Goal: Task Accomplishment & Management: Manage account settings

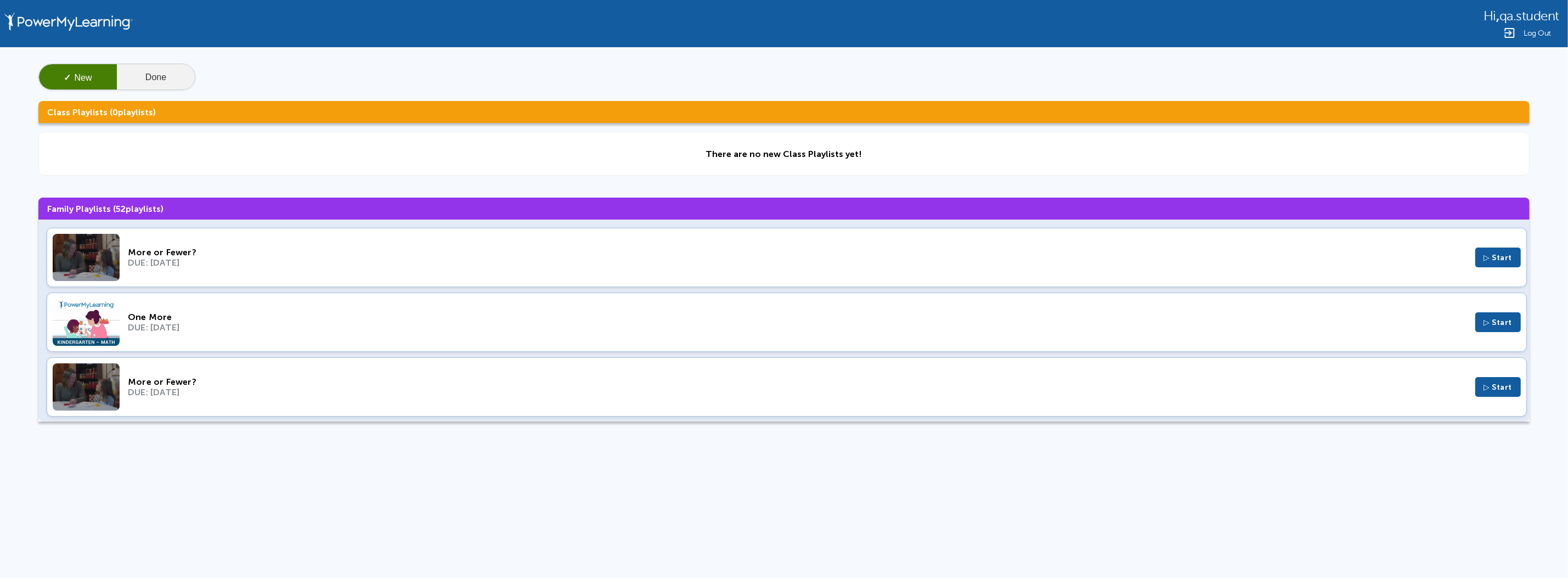
drag, startPoint x: 240, startPoint y: 69, endPoint x: 185, endPoint y: 83, distance: 56.8
click at [239, 72] on div "✓ New Done" at bounding box center [784, 77] width 1492 height 27
click at [185, 83] on button "Done" at bounding box center [156, 78] width 78 height 27
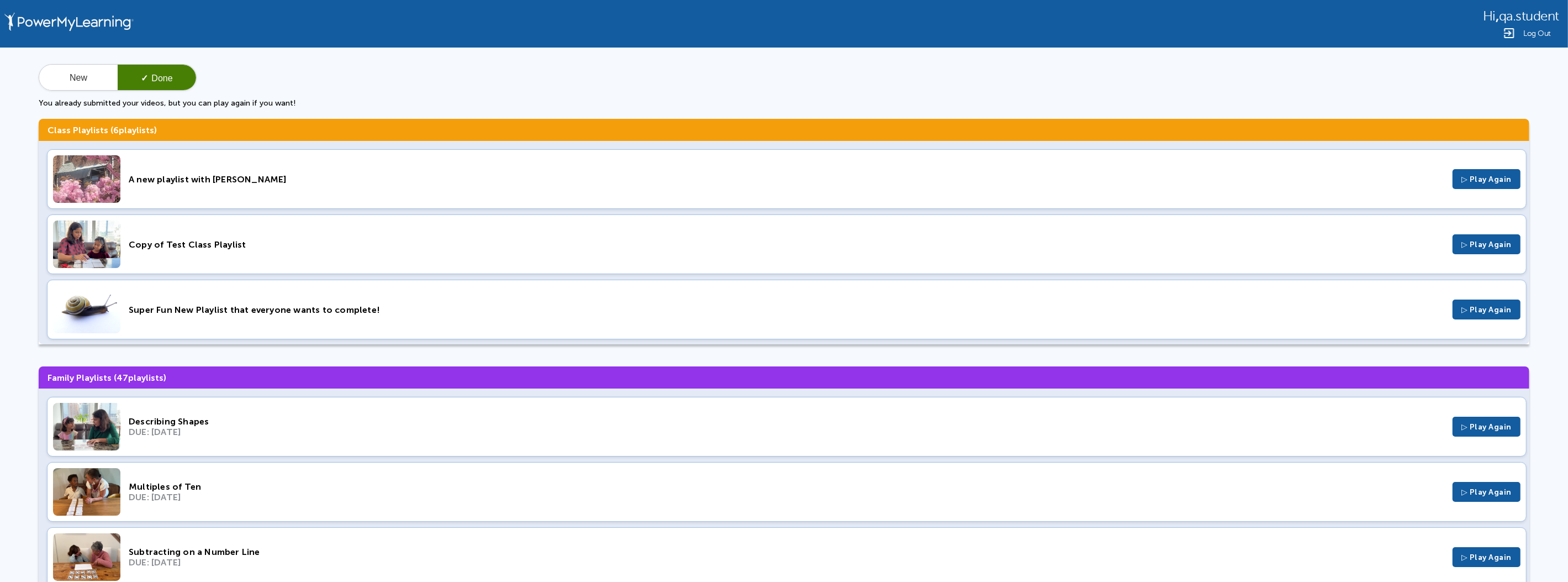
click at [405, 182] on div "A new playlist with [PERSON_NAME]" at bounding box center [786, 179] width 1316 height 11
click at [237, 239] on div "Copy of Test Class Playlist" at bounding box center [786, 244] width 1316 height 11
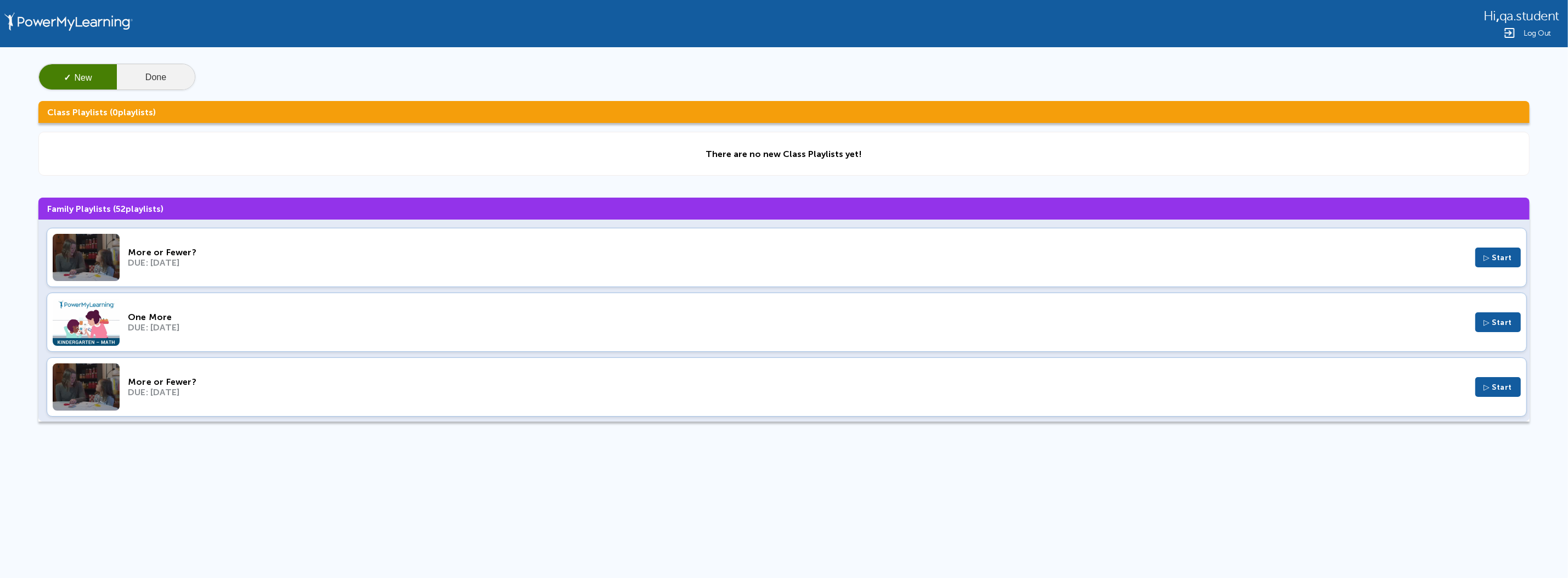
click at [153, 84] on button "Done" at bounding box center [156, 78] width 78 height 27
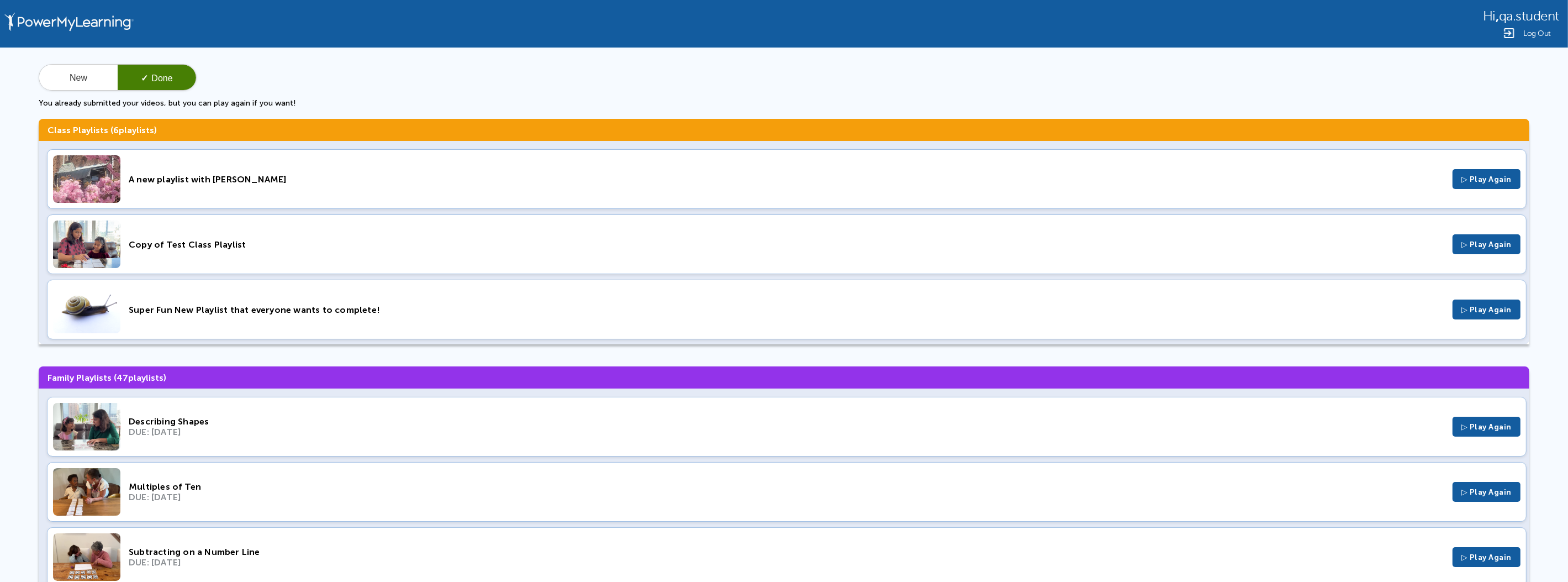
click at [316, 481] on div "Multiples of Ten" at bounding box center [786, 486] width 1316 height 11
click at [583, 170] on div "A new playlist with Jillian ▷ Play Again" at bounding box center [786, 179] width 1480 height 59
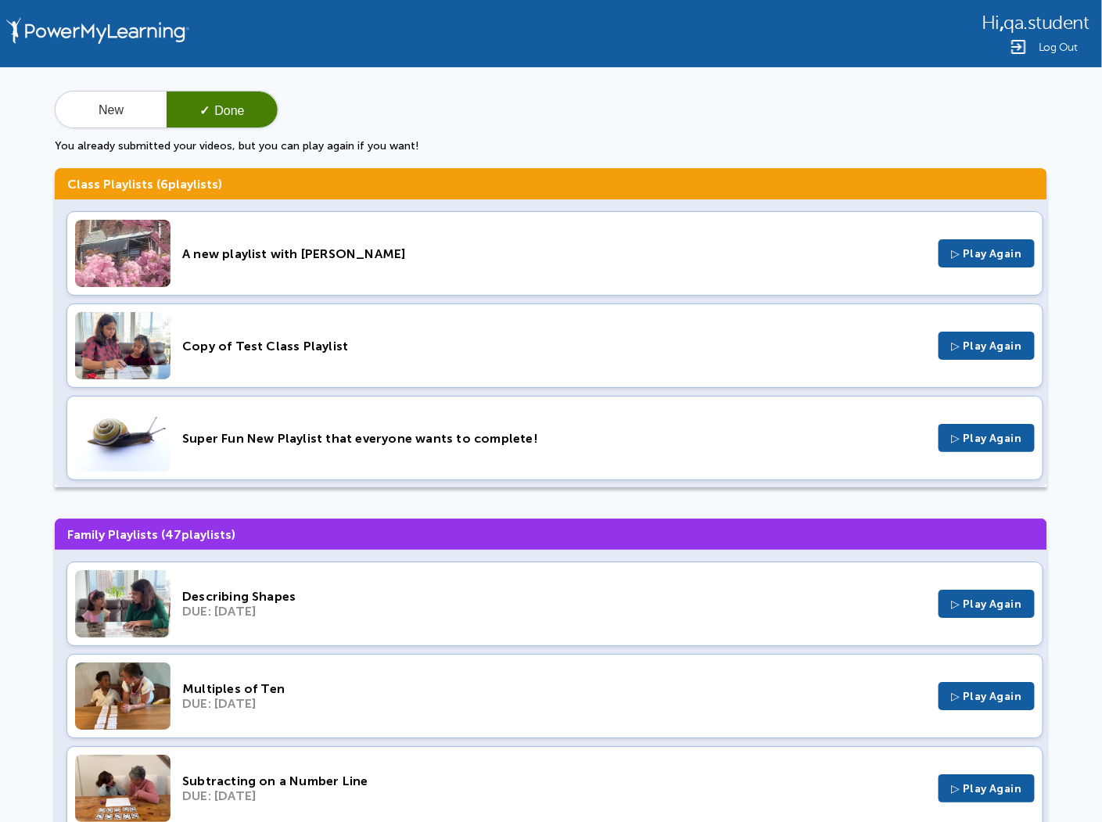
click at [609, 242] on div "A new playlist with Jillian ▷ Play Again" at bounding box center [554, 253] width 977 height 84
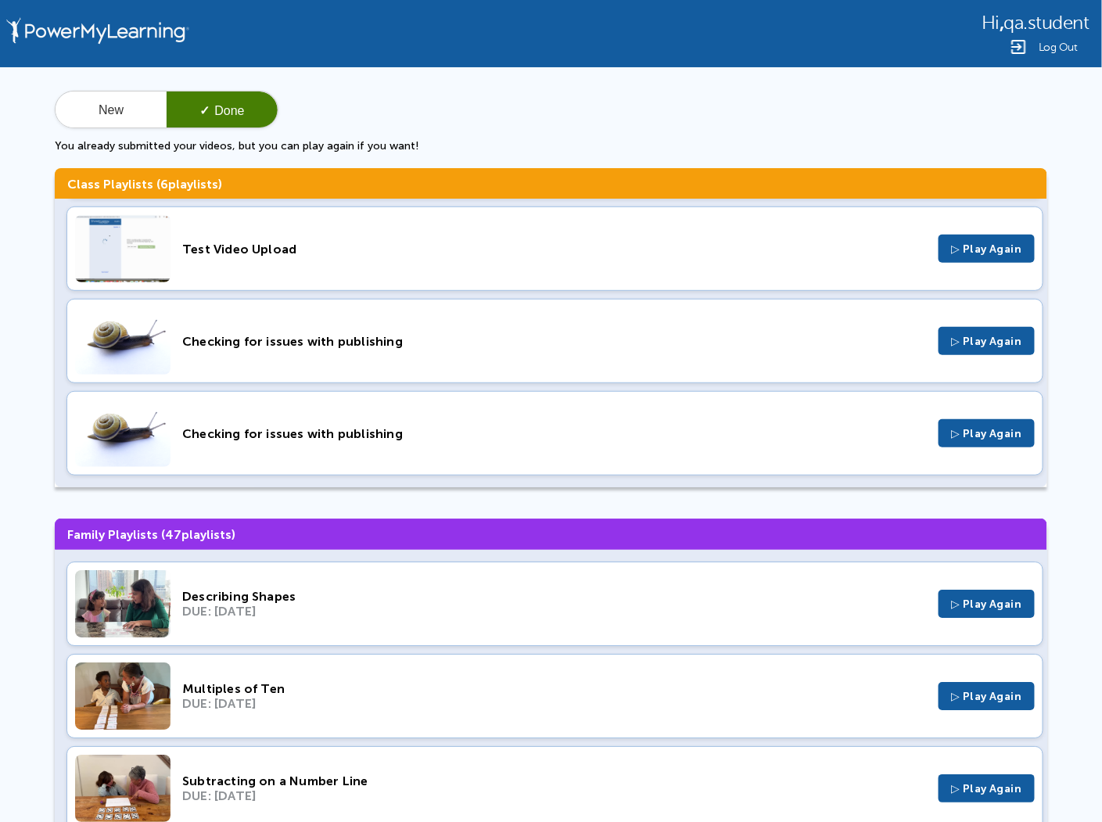
click at [458, 681] on div "Multiples of Ten" at bounding box center [554, 688] width 745 height 15
click at [365, 416] on div "Checking for issues with publishing ▷ Play Again" at bounding box center [554, 433] width 977 height 84
click at [582, 345] on div "Checking for issues with publishing" at bounding box center [554, 341] width 745 height 15
click at [417, 248] on div "Test Video Upload" at bounding box center [554, 249] width 745 height 15
click at [190, 109] on button "✓ Done" at bounding box center [222, 111] width 111 height 38
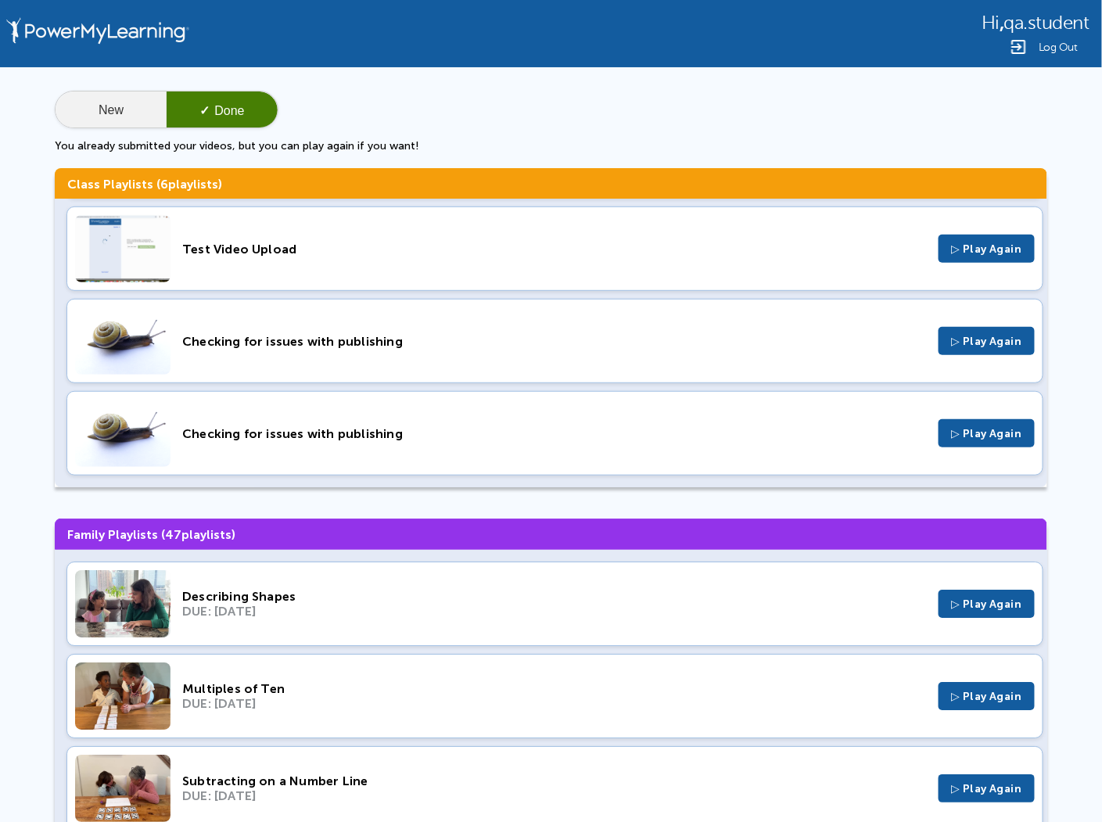
click at [152, 99] on button "New" at bounding box center [111, 111] width 111 height 38
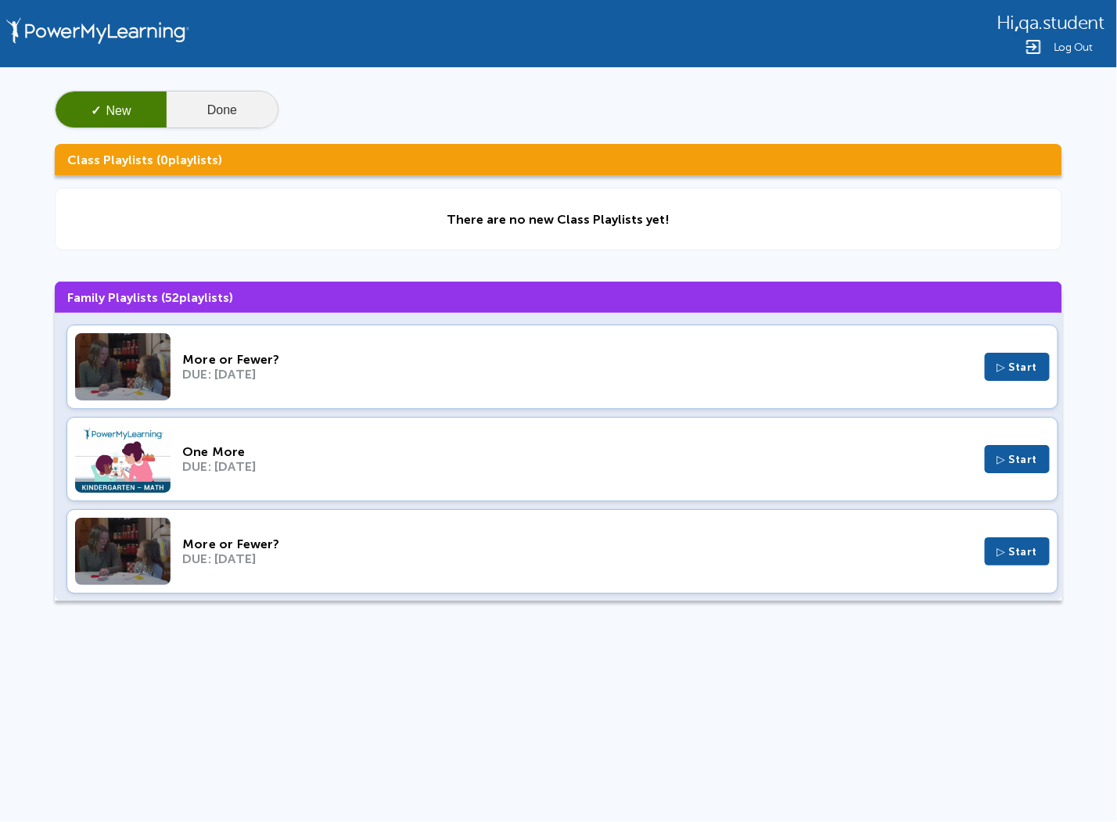
click at [226, 97] on button "Done" at bounding box center [222, 111] width 111 height 38
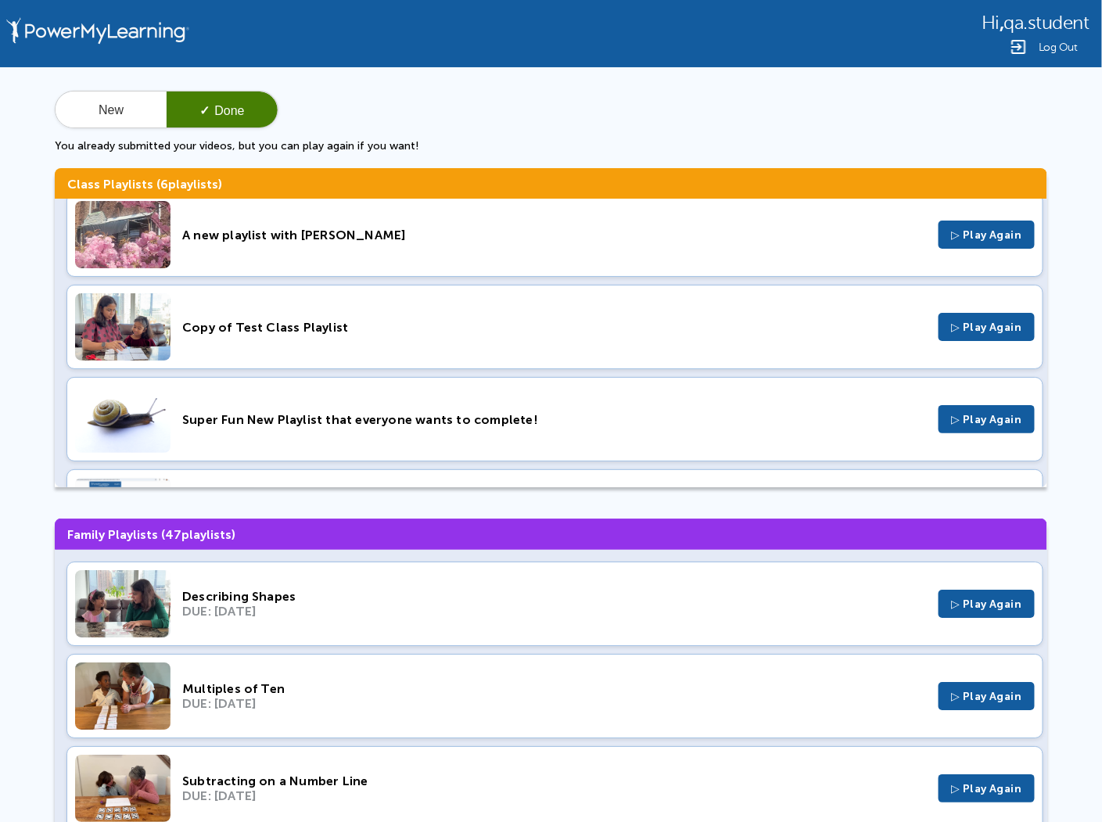
scroll to position [0, 0]
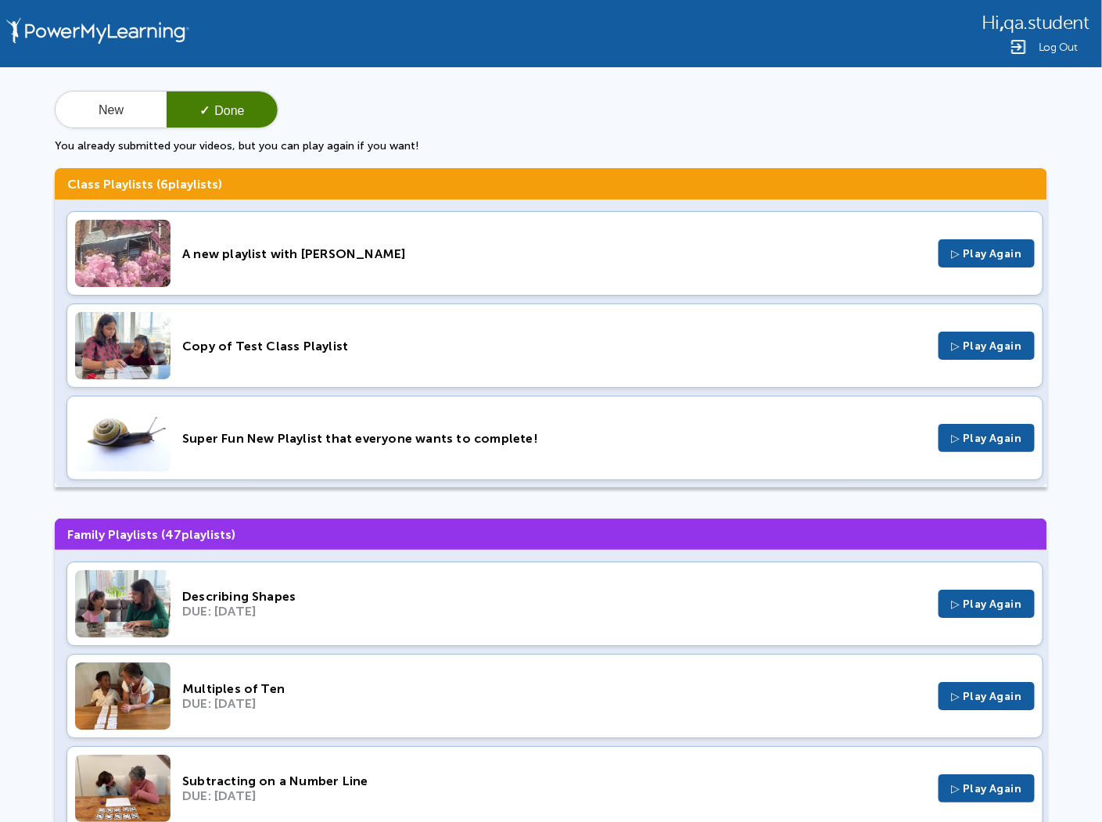
click at [441, 250] on div "A new playlist with Jillian" at bounding box center [554, 253] width 745 height 15
click at [484, 365] on div "Copy of Test Class Playlist ▷ Play Again" at bounding box center [554, 345] width 977 height 84
click at [565, 440] on div "Super Fun New Playlist that everyone wants to complete!" at bounding box center [554, 438] width 745 height 15
click at [573, 445] on div "Super Fun New Playlist that everyone wants to complete! ▷ Play Again" at bounding box center [554, 438] width 977 height 84
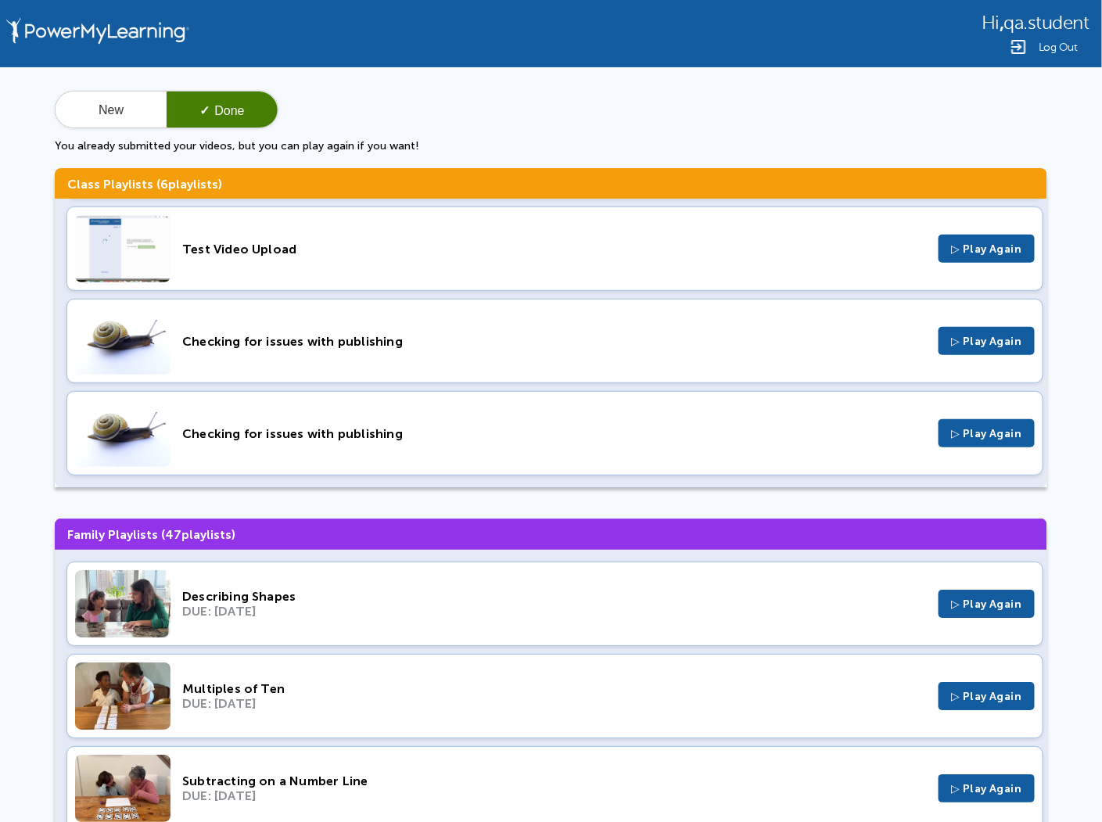
click at [375, 332] on div "Checking for issues with publishing ▷ Play Again" at bounding box center [554, 341] width 977 height 84
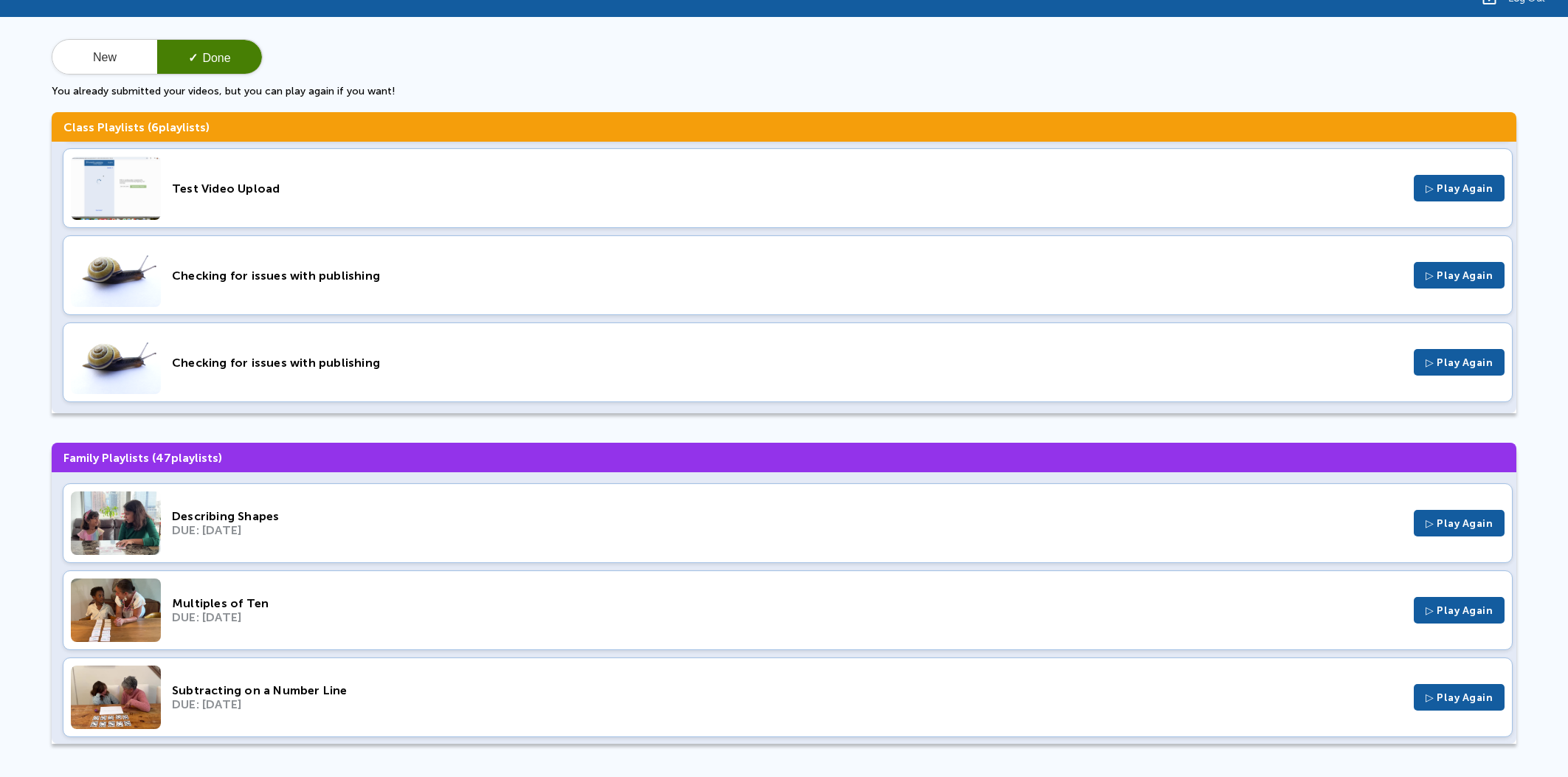
scroll to position [0, 0]
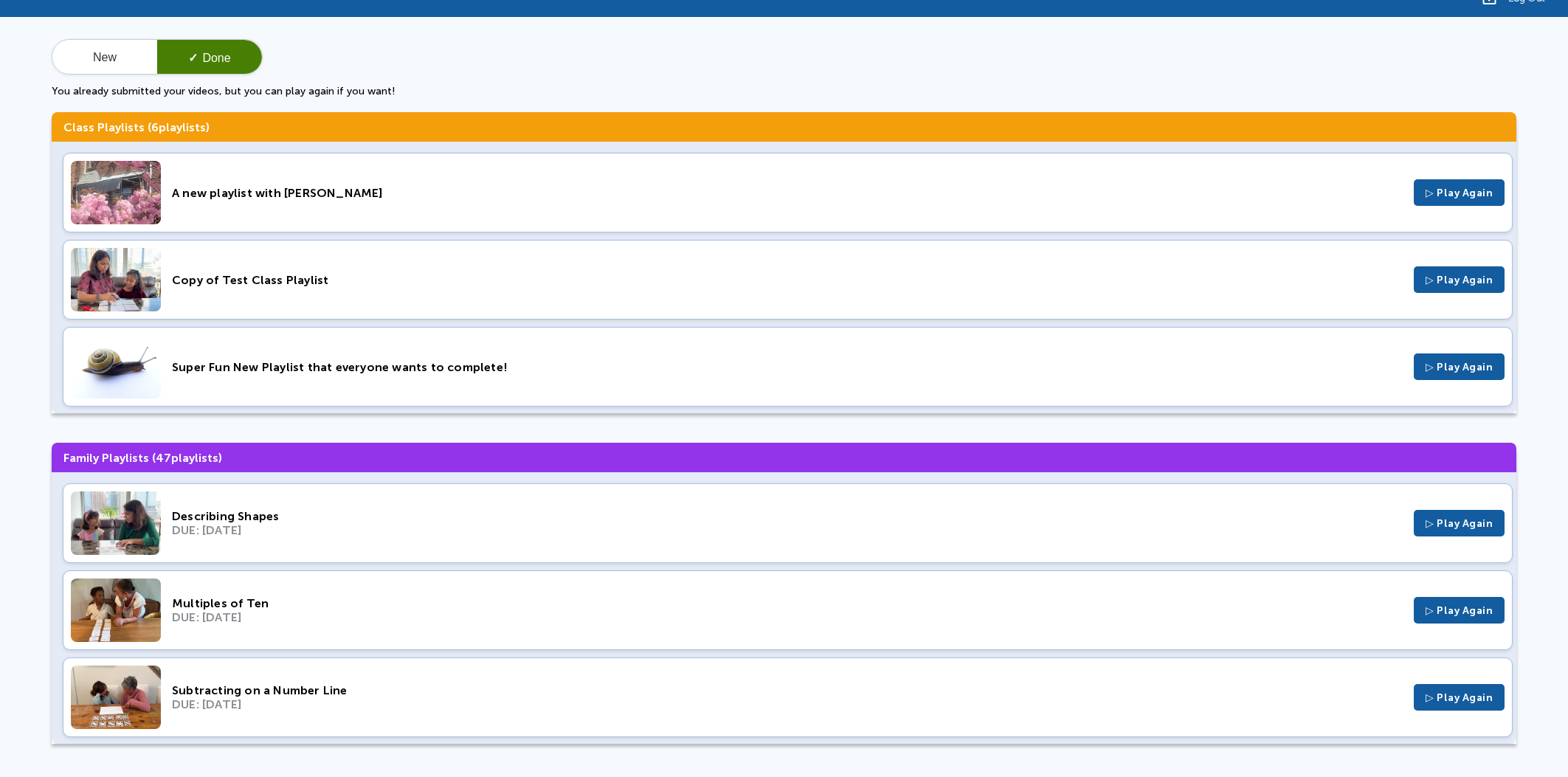
drag, startPoint x: 127, startPoint y: 59, endPoint x: 175, endPoint y: 63, distance: 48.2
click at [127, 59] on button "New" at bounding box center [105, 58] width 105 height 36
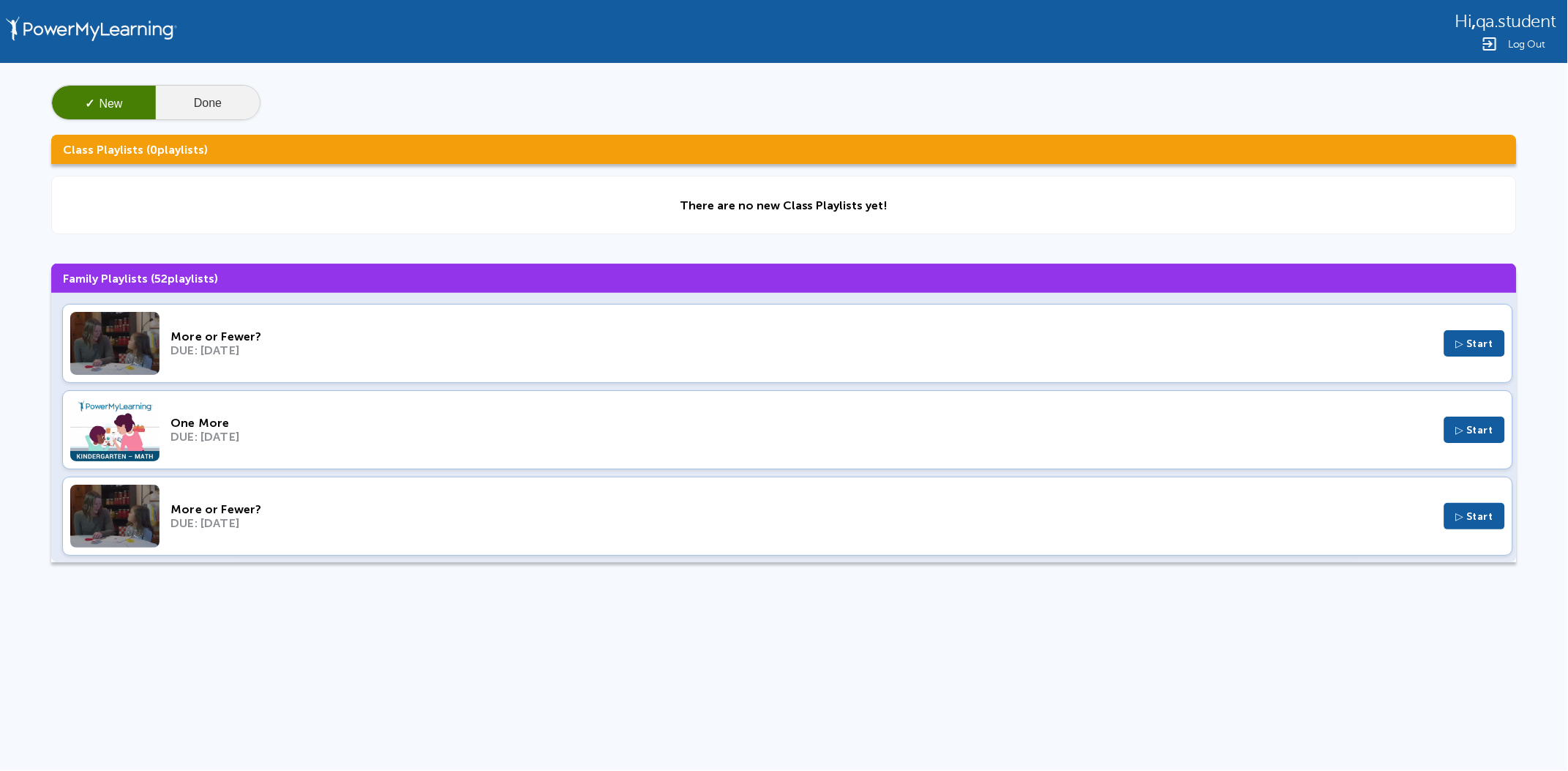
click at [193, 99] on button "Done" at bounding box center [208, 104] width 104 height 36
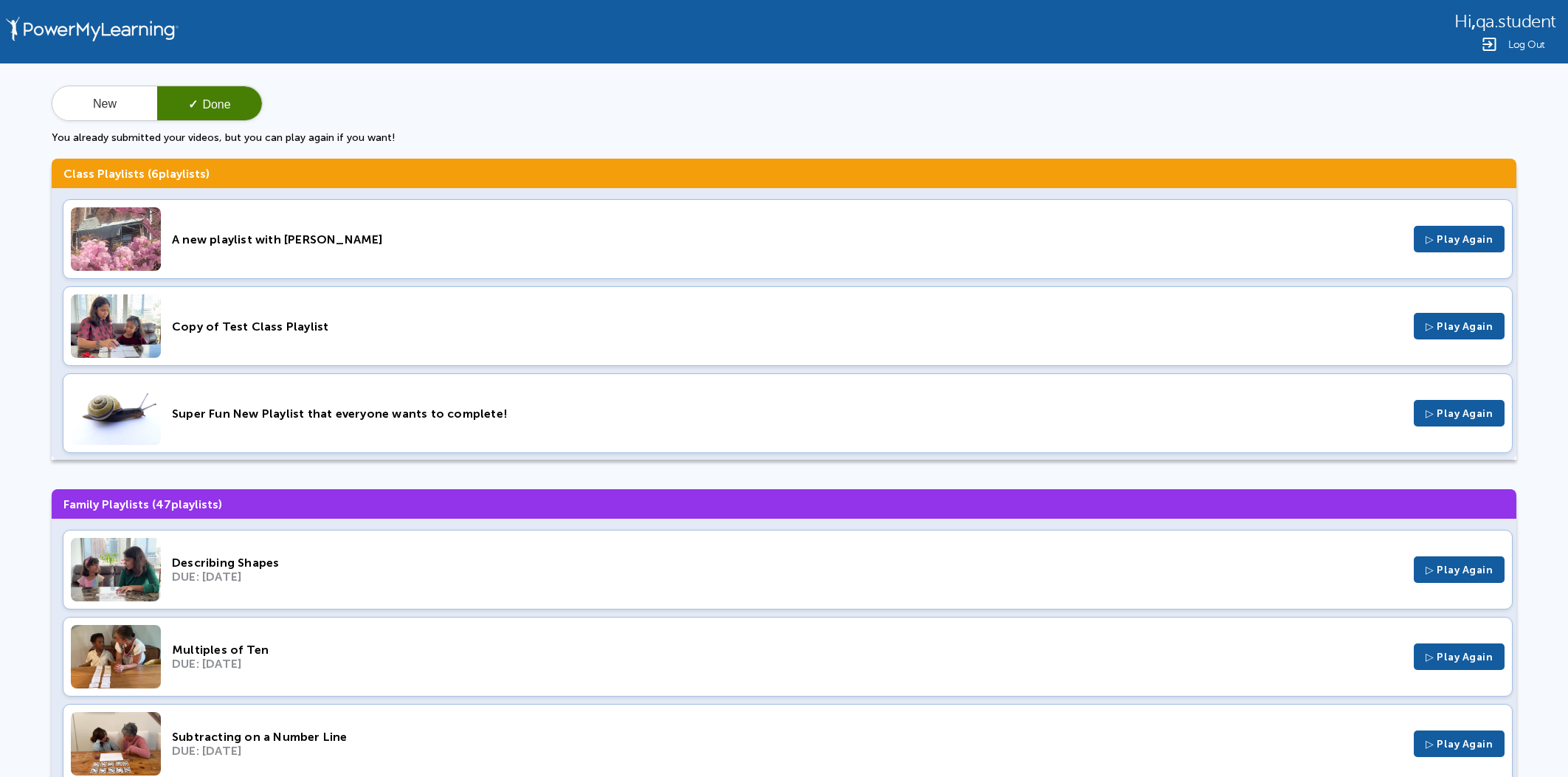
click at [292, 415] on div "Super Fun New Playlist that everyone wants to complete!" at bounding box center [787, 413] width 1230 height 14
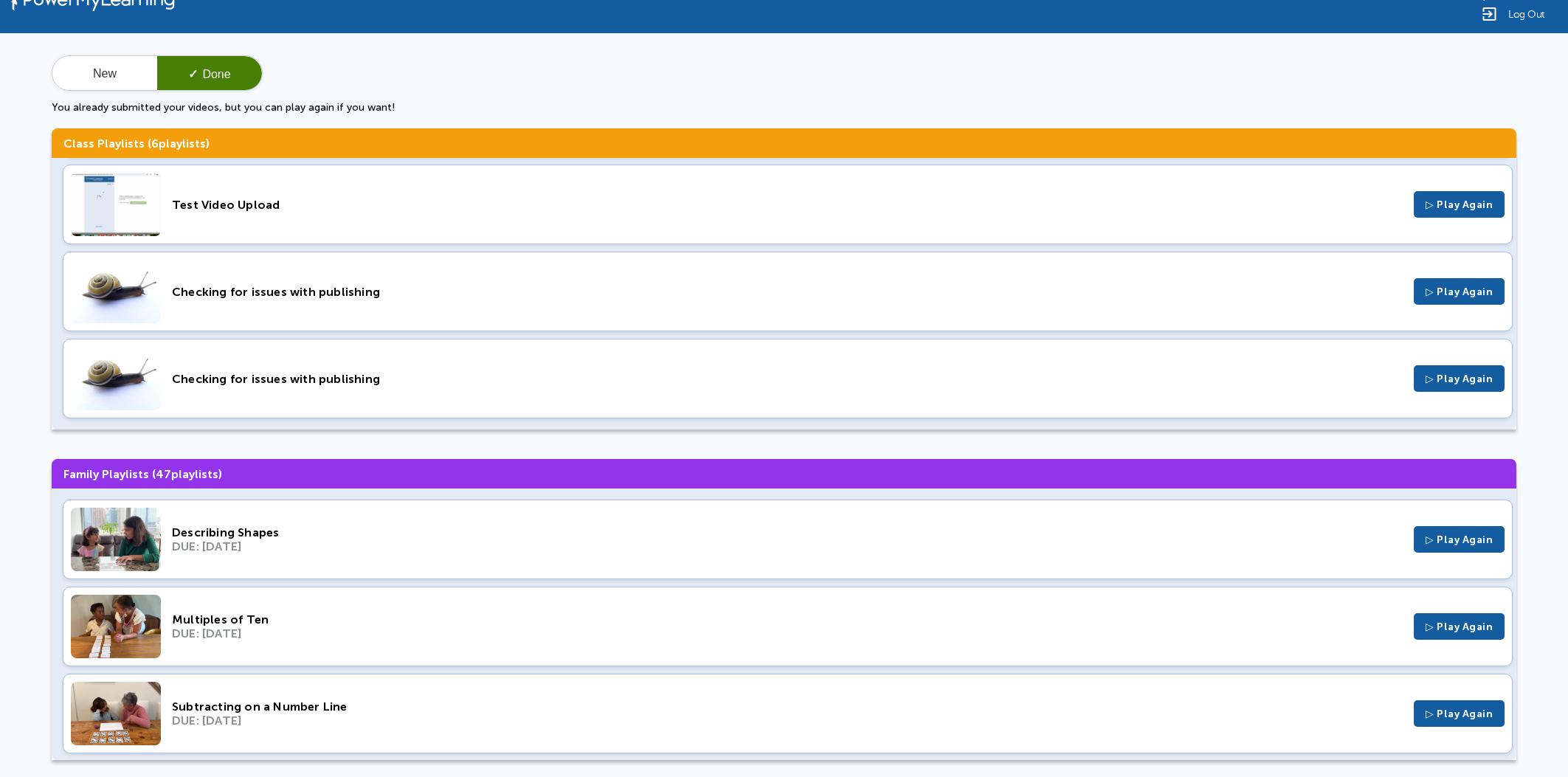
scroll to position [46, 0]
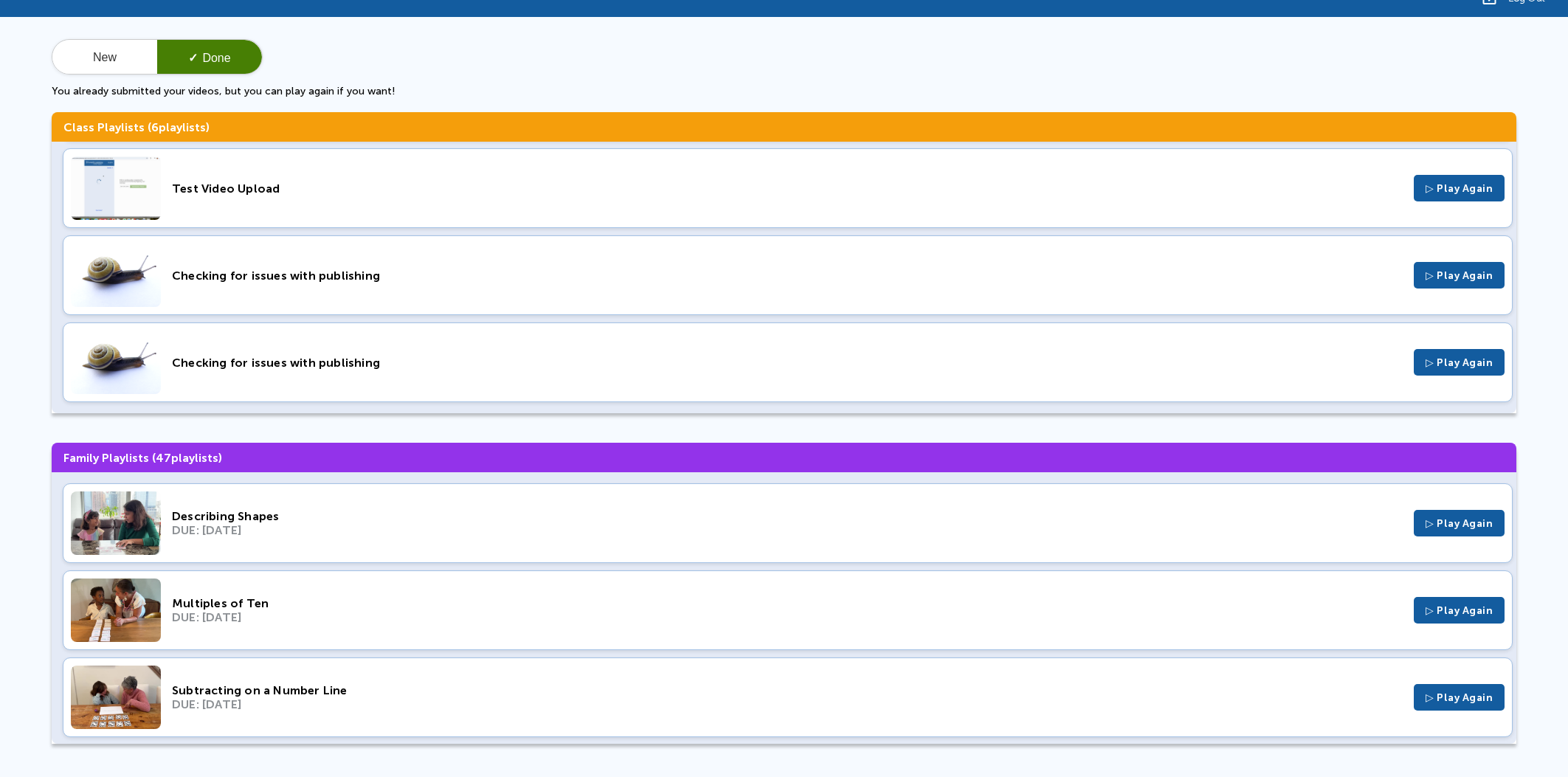
click at [343, 275] on div "Checking for issues with publishing" at bounding box center [787, 275] width 1230 height 14
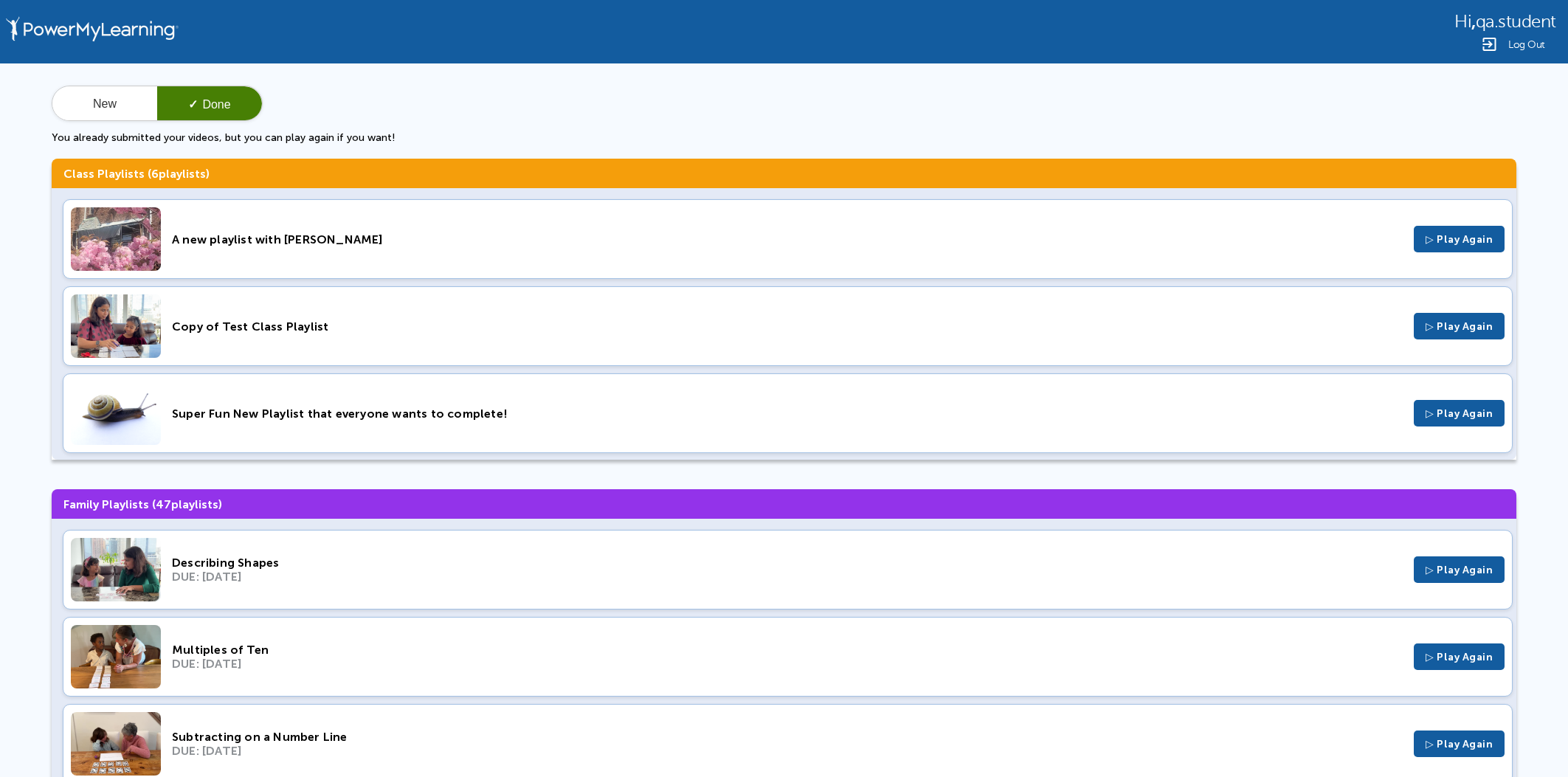
scroll to position [266, 0]
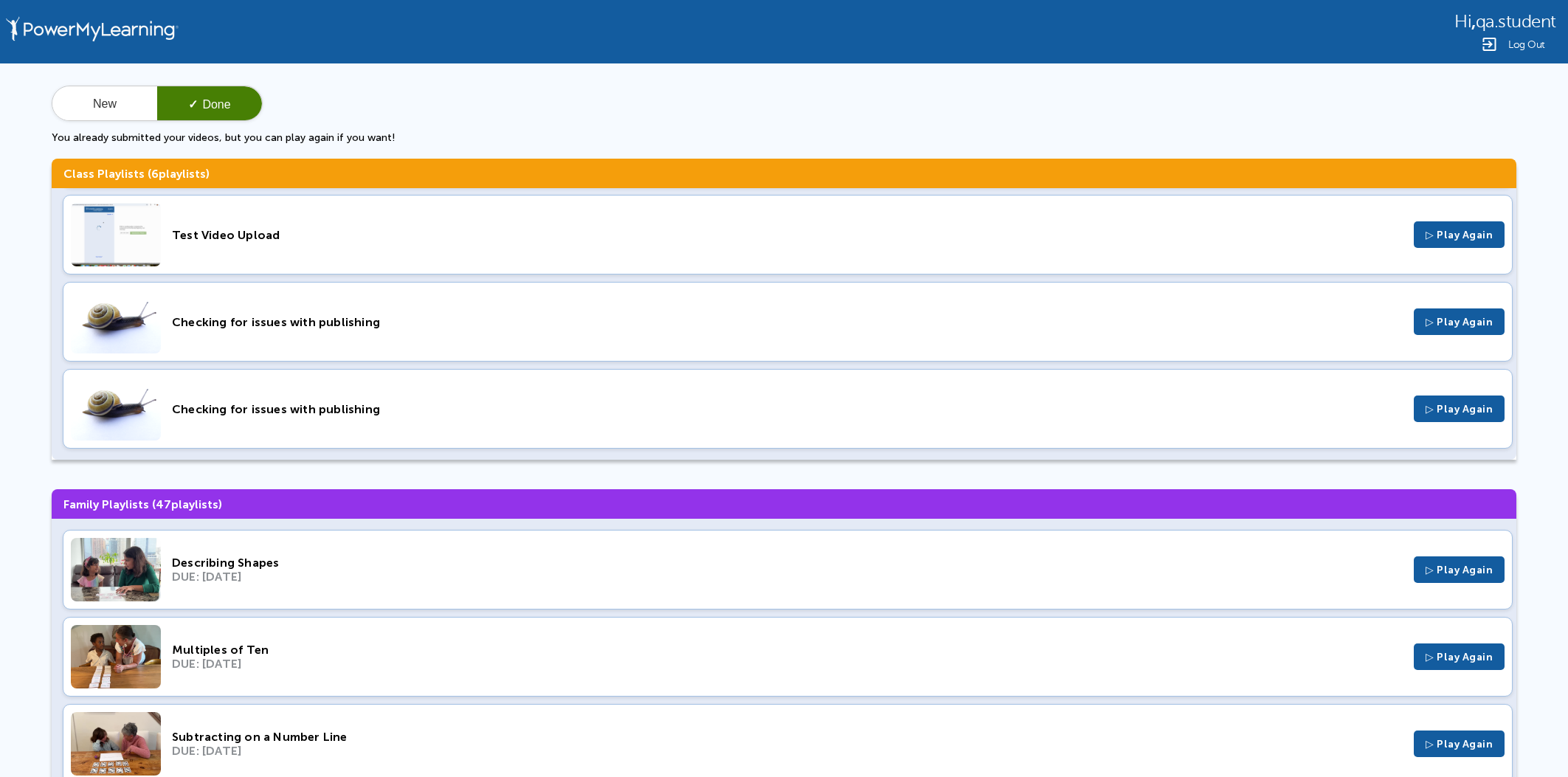
click at [367, 396] on div "Checking for issues with publishing ▷ Play Again" at bounding box center [787, 408] width 1450 height 79
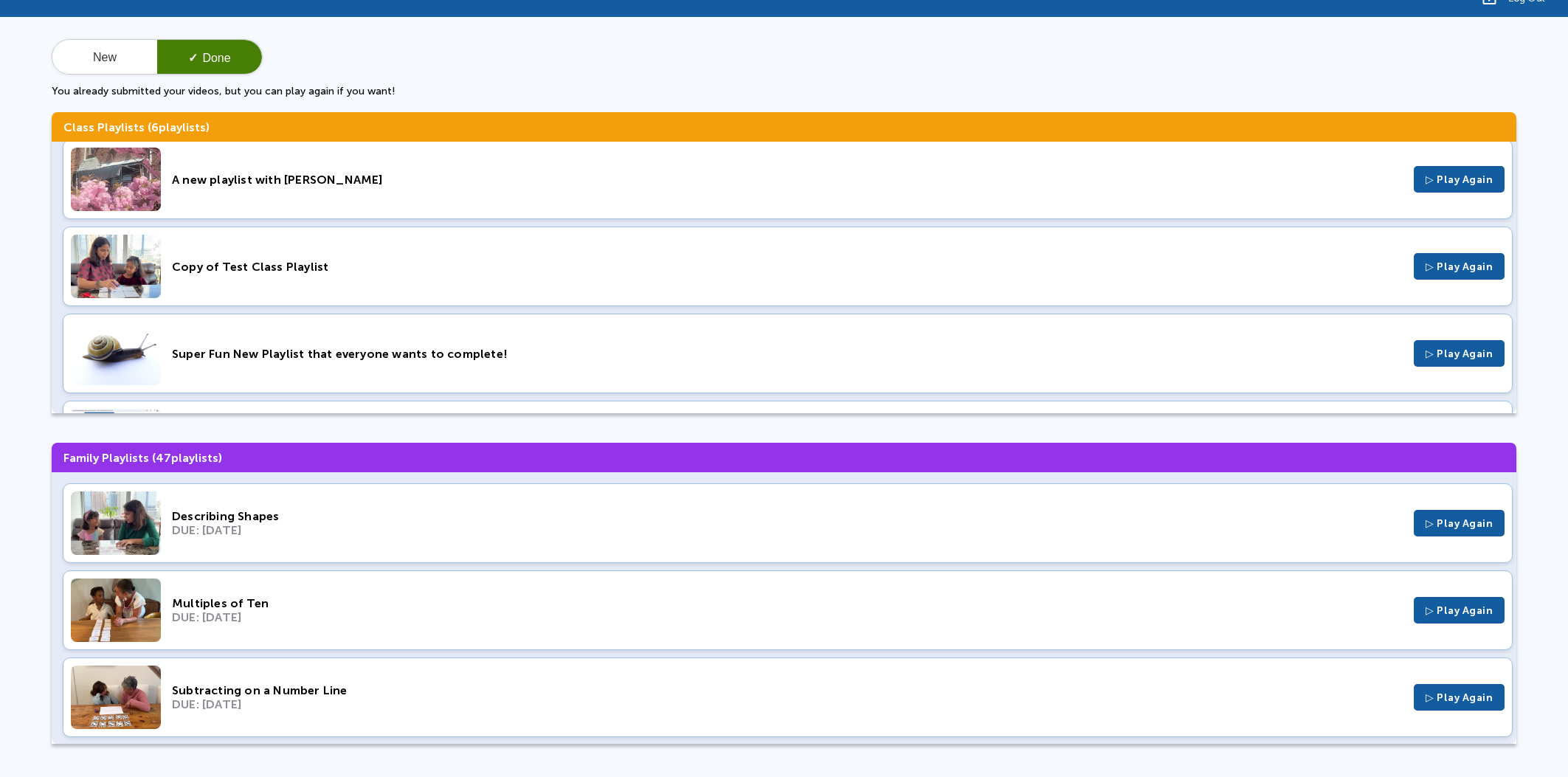
scroll to position [0, 0]
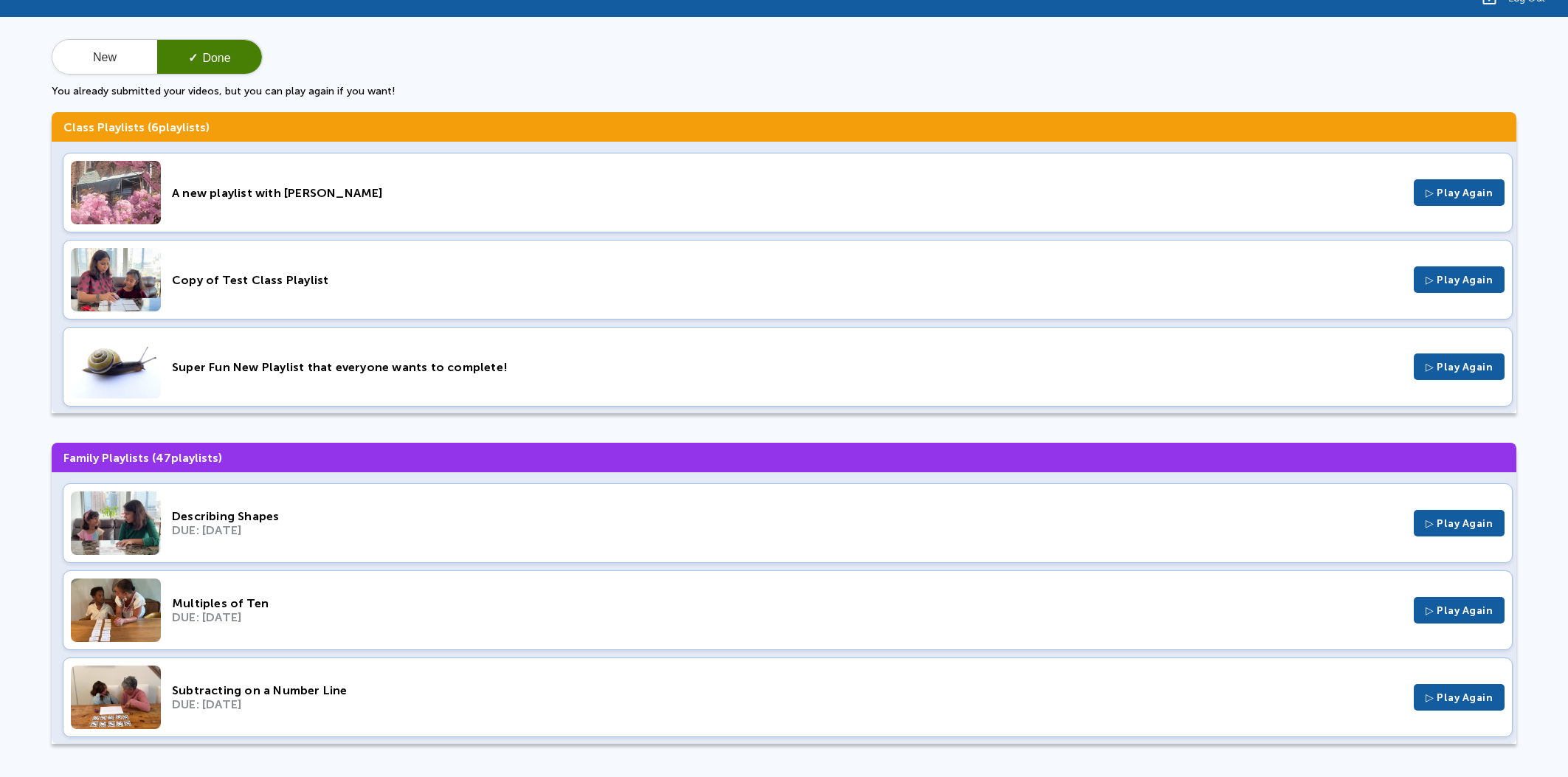
click at [385, 373] on div "Super Fun New Playlist that everyone wants to complete! ▷ Play Again" at bounding box center [787, 366] width 1450 height 79
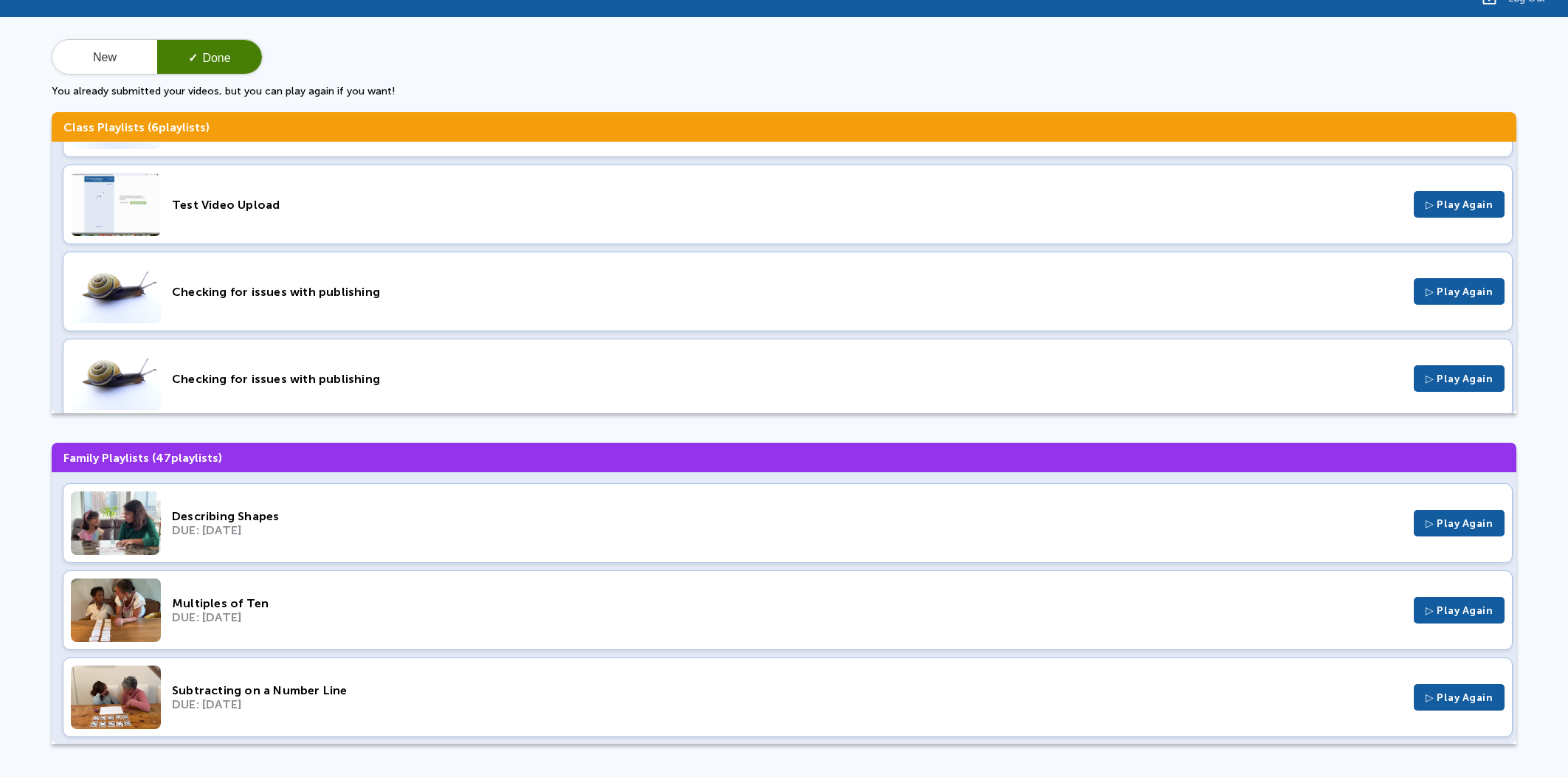
scroll to position [266, 0]
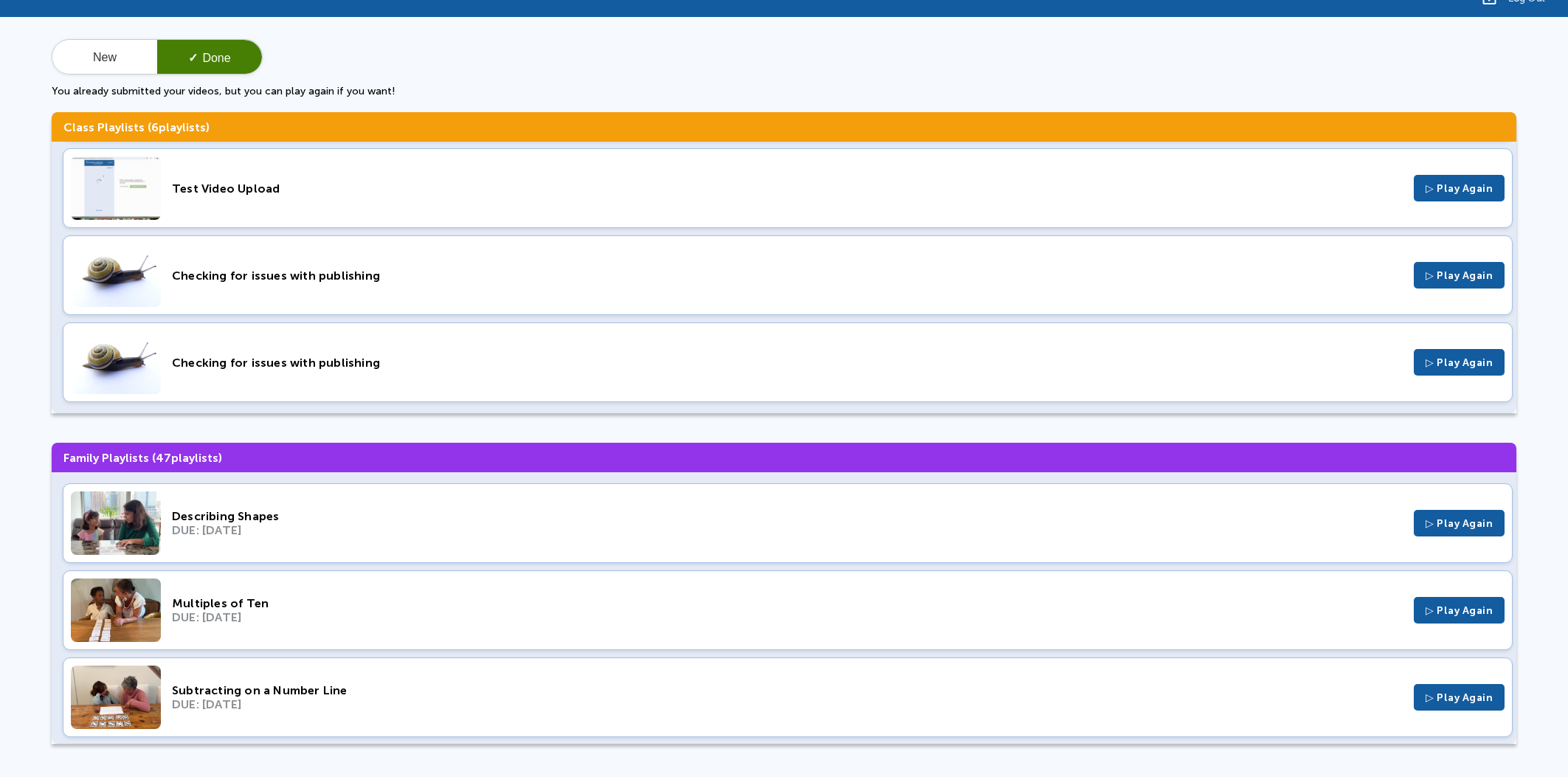
click at [347, 360] on div "Checking for issues with publishing" at bounding box center [787, 362] width 1230 height 14
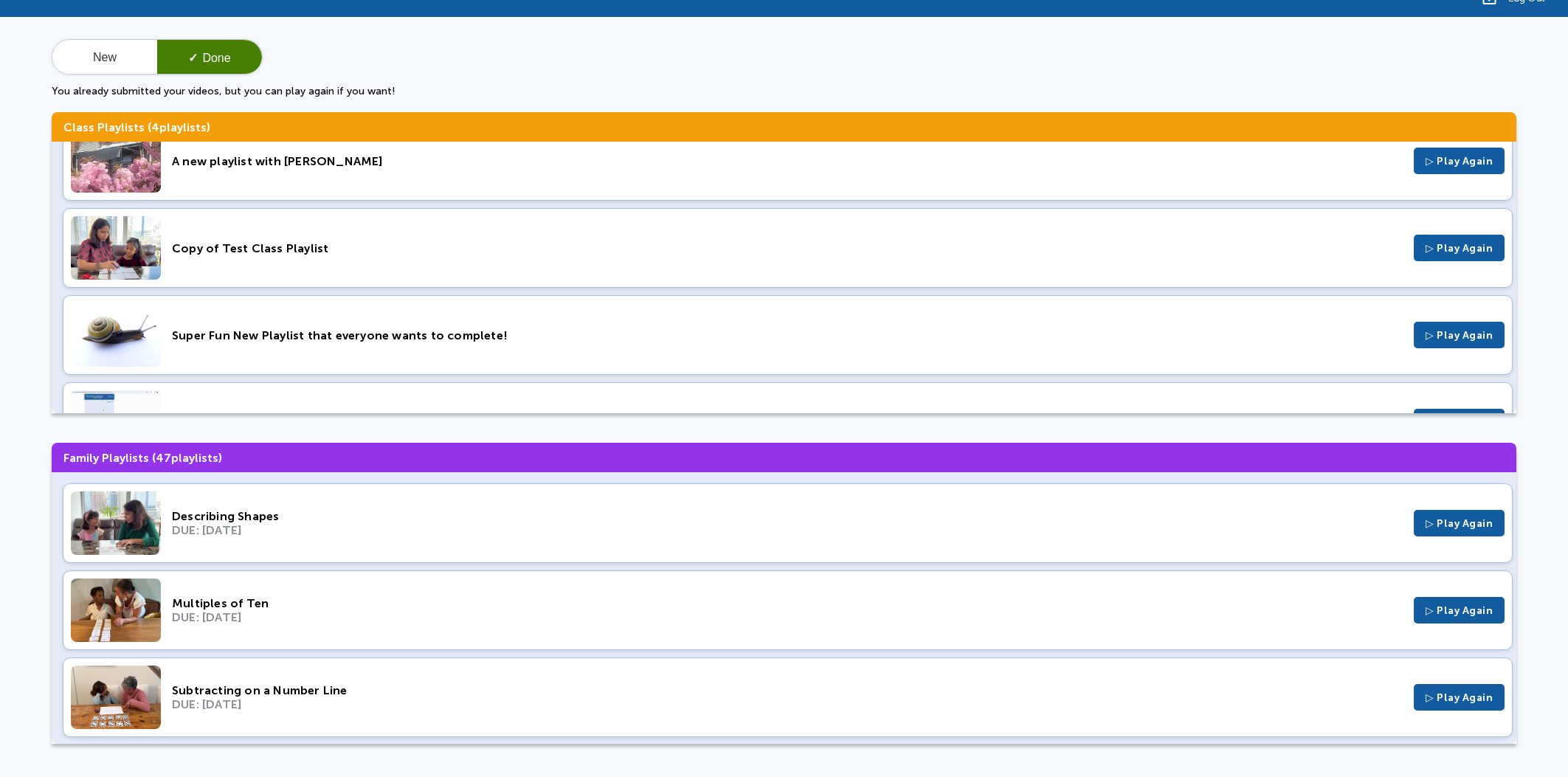
scroll to position [0, 0]
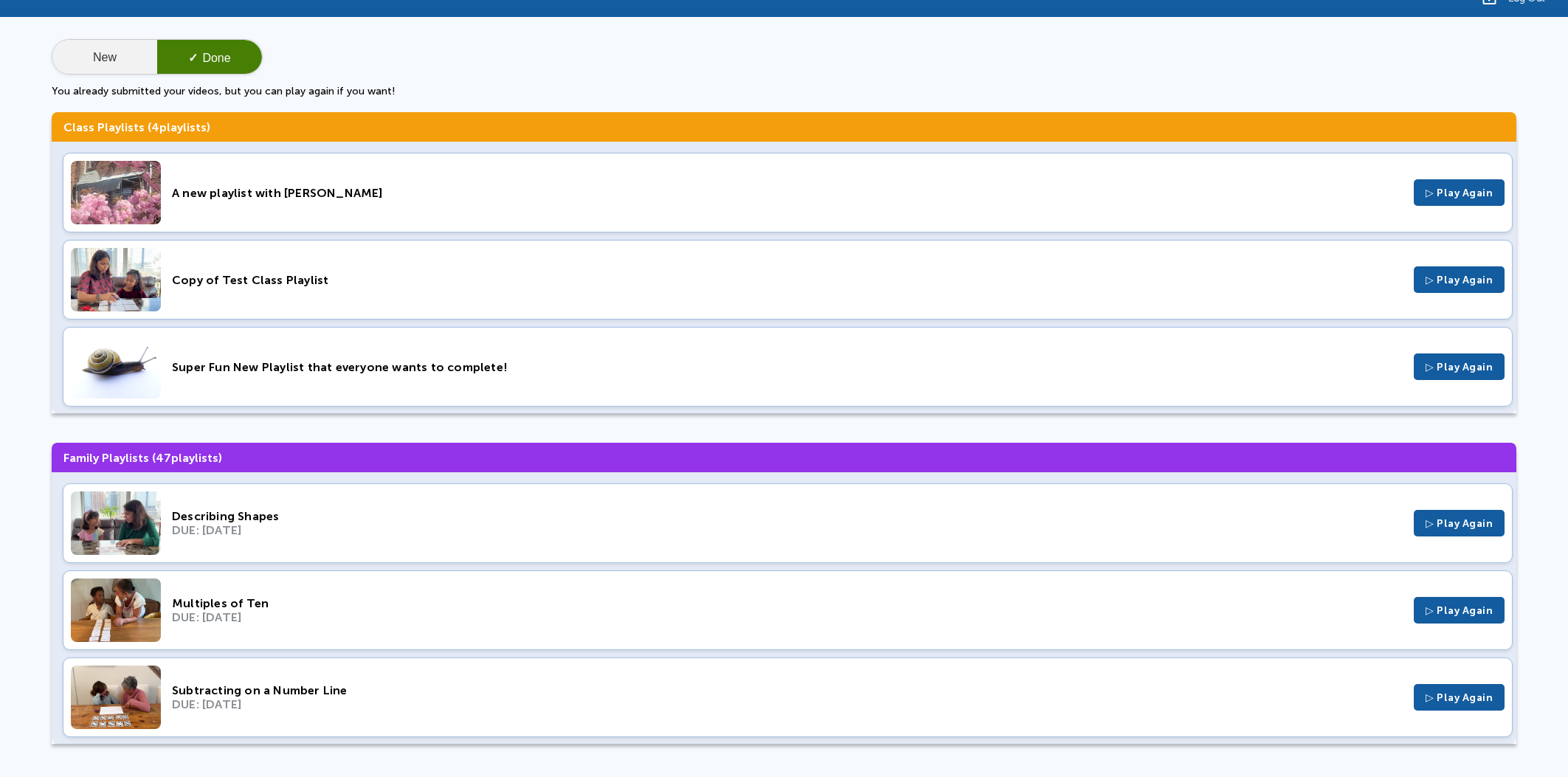
click at [130, 42] on button "New" at bounding box center [105, 58] width 105 height 36
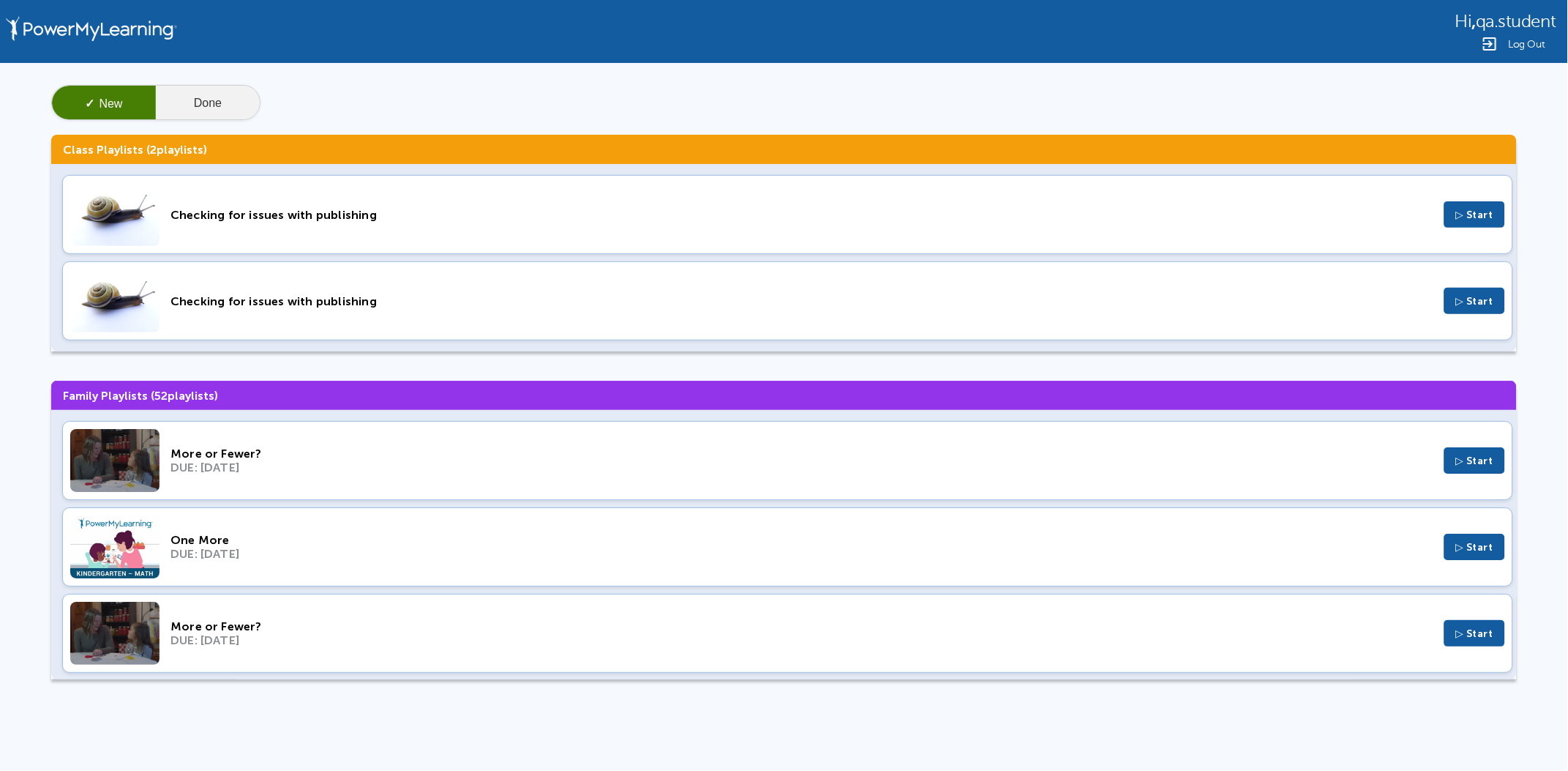
click at [210, 94] on button "Done" at bounding box center [208, 104] width 104 height 36
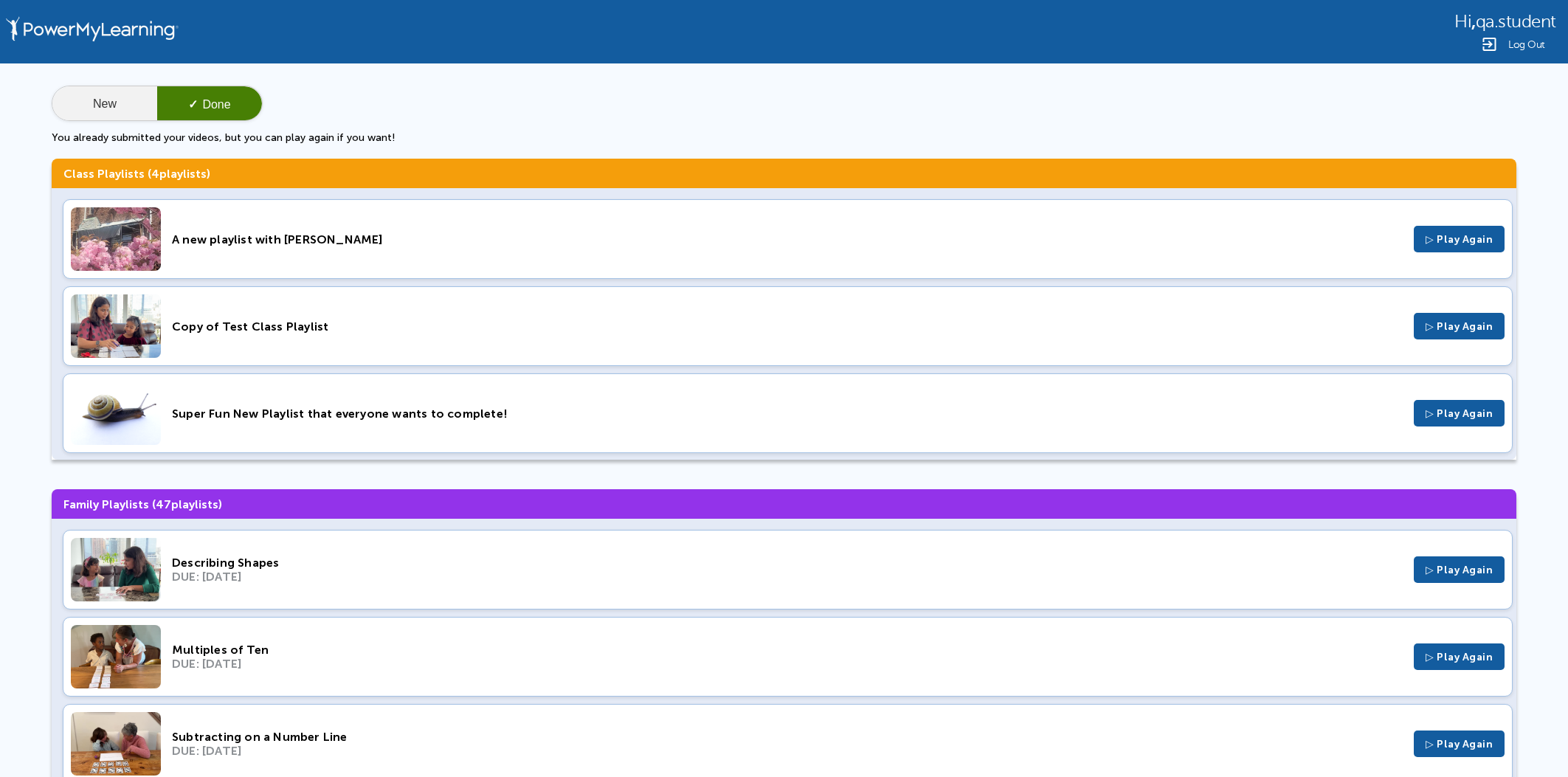
click at [127, 103] on button "New" at bounding box center [105, 105] width 105 height 36
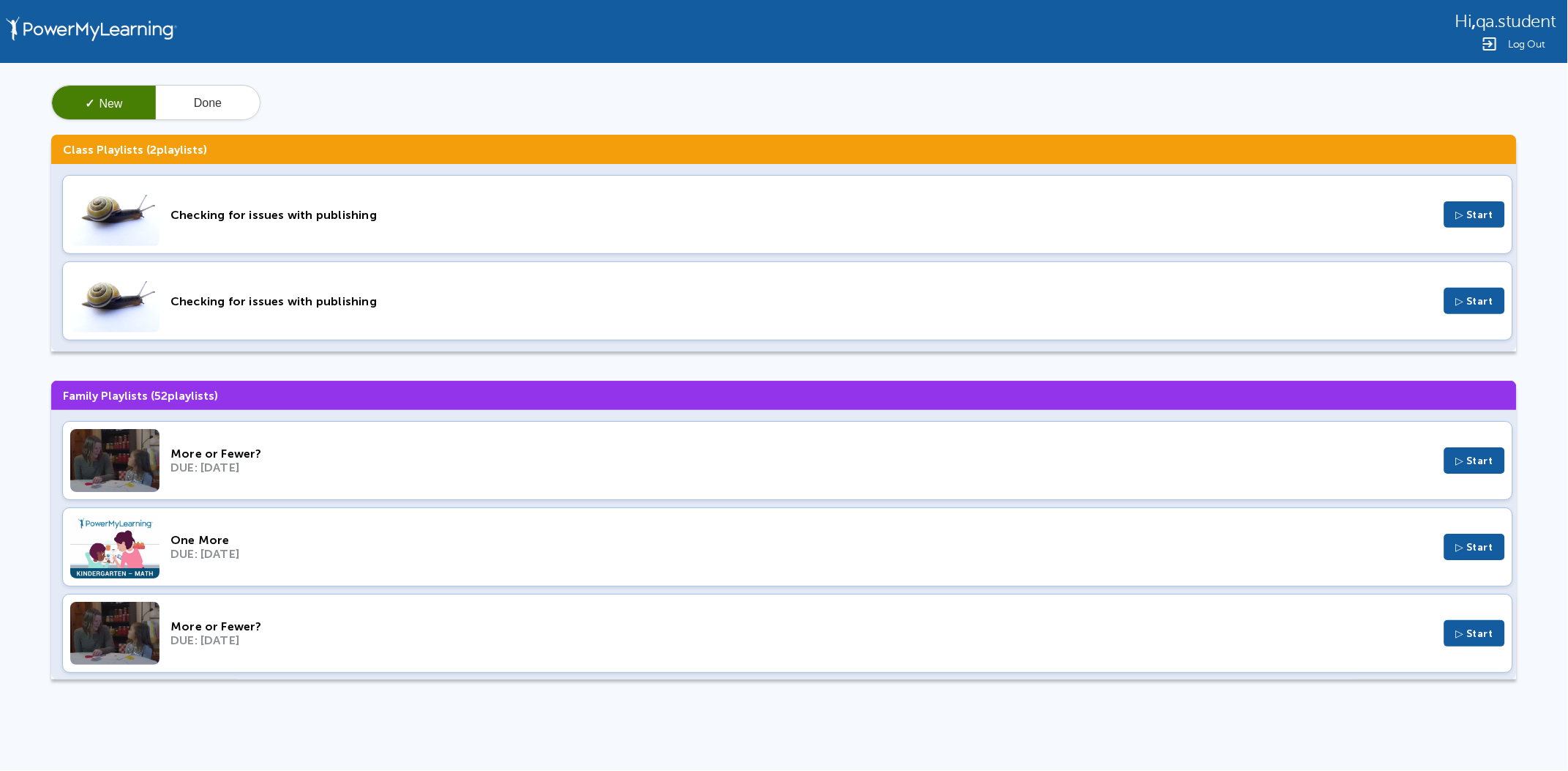
click at [435, 211] on div "Checking for issues with publishing" at bounding box center [802, 214] width 1263 height 14
click at [418, 302] on div "Checking for issues with publishing" at bounding box center [802, 300] width 1263 height 14
click at [216, 102] on button "Done" at bounding box center [208, 104] width 104 height 36
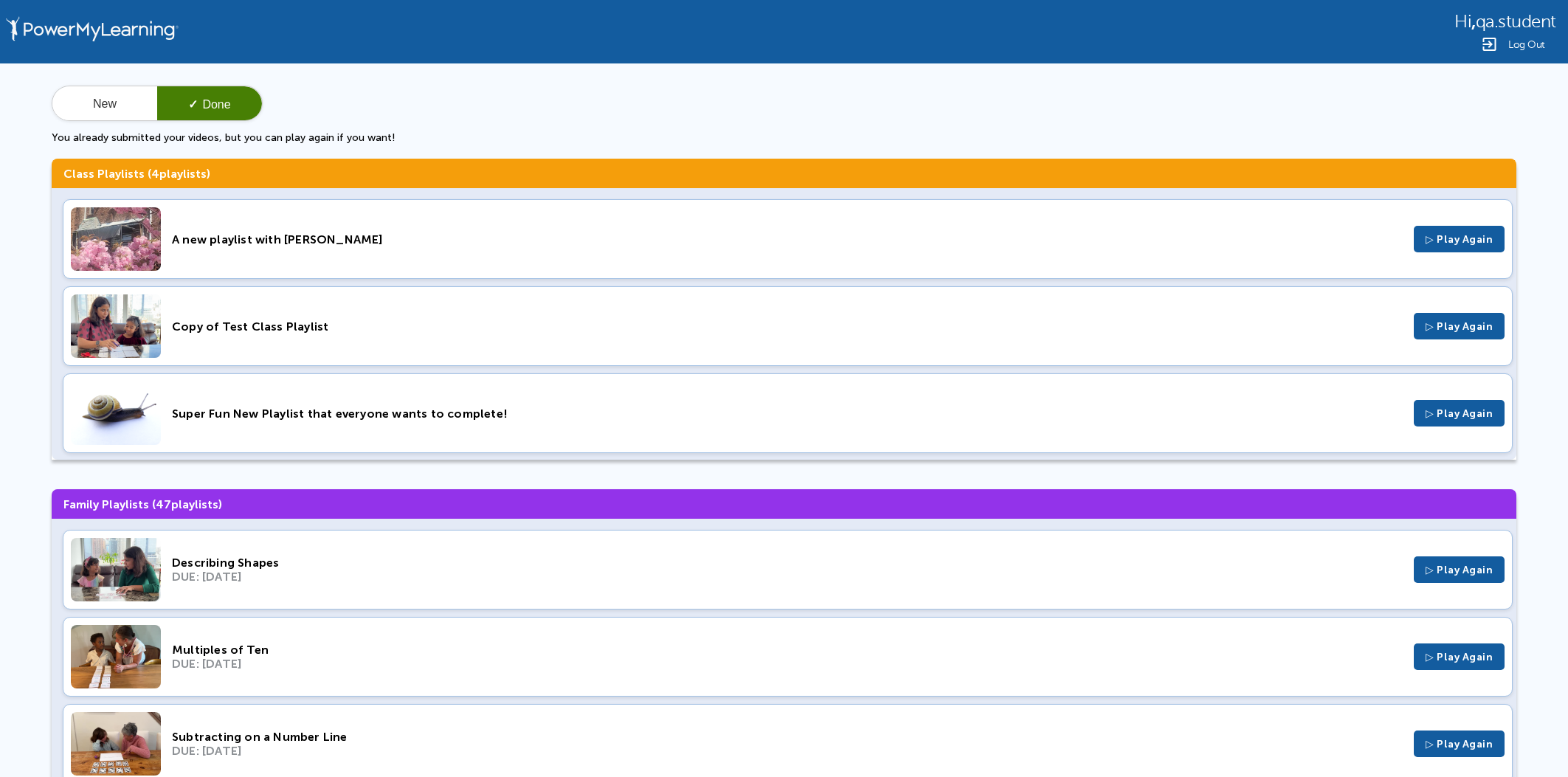
click at [409, 418] on div "Super Fun New Playlist that everyone wants to complete!" at bounding box center [787, 413] width 1230 height 14
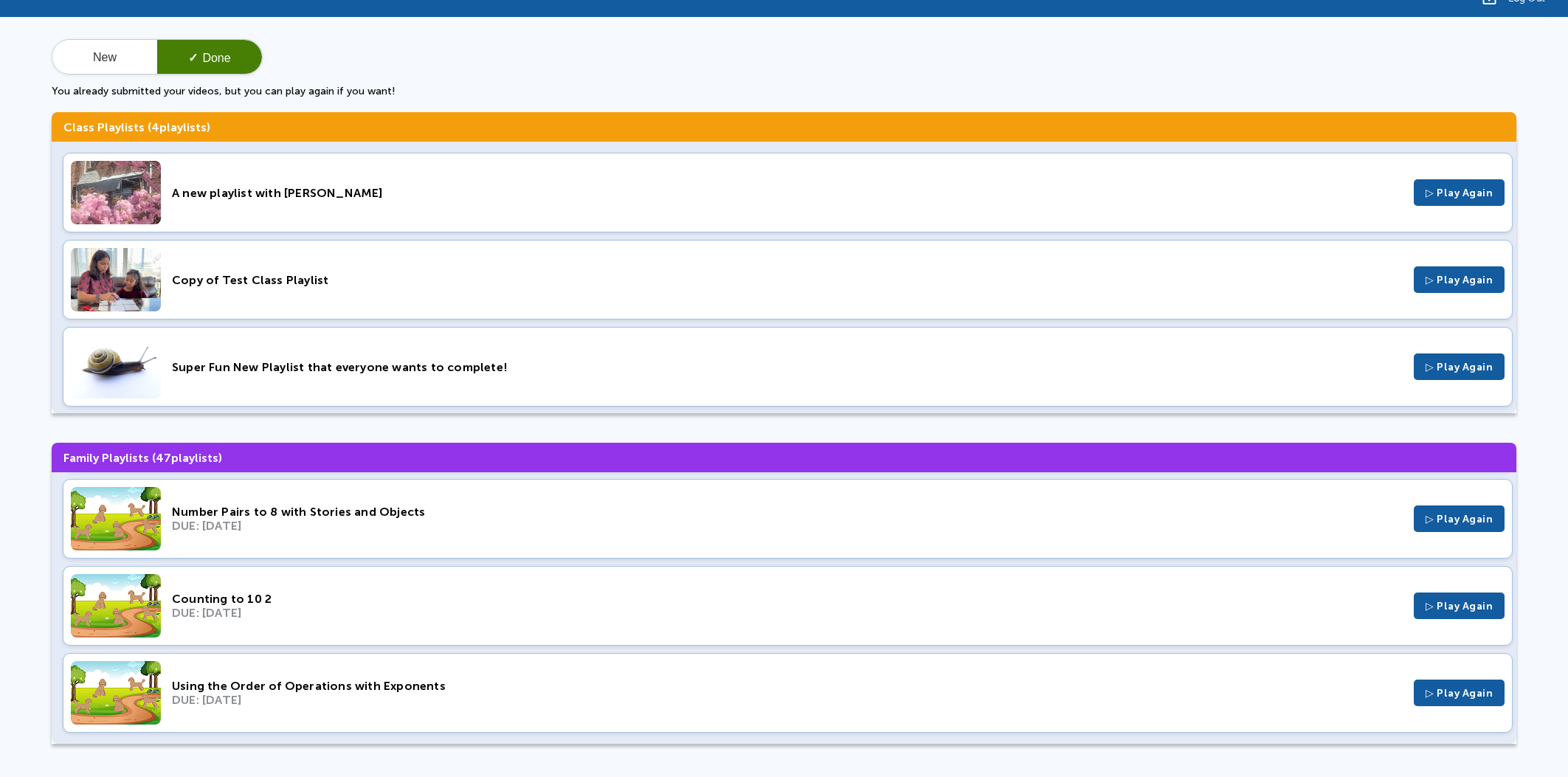
click at [217, 197] on div "A new playlist with Jillian" at bounding box center [787, 192] width 1230 height 14
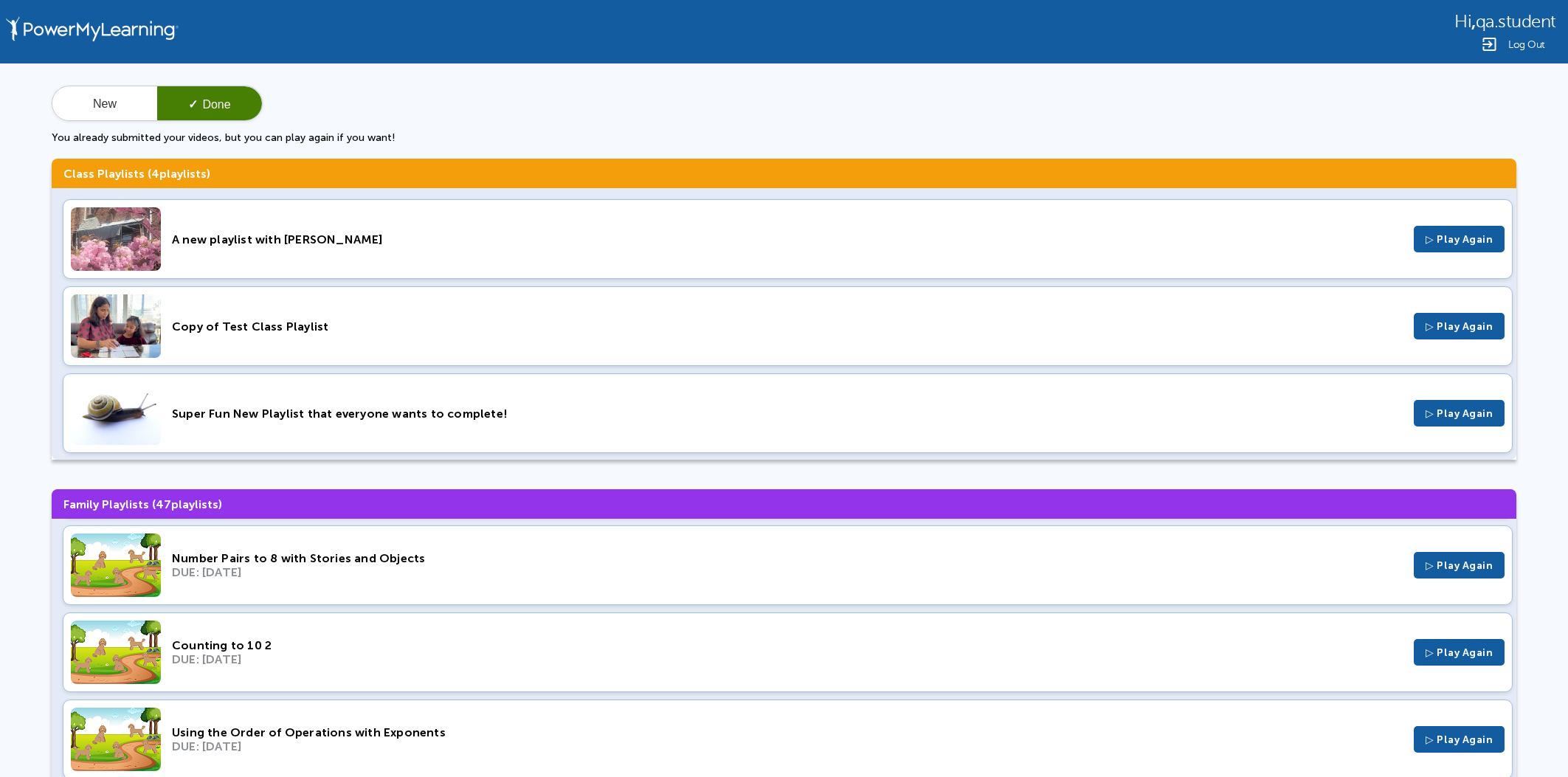
click at [317, 318] on div "Copy of Test Class Playlist ▷ Play Again" at bounding box center [787, 325] width 1450 height 79
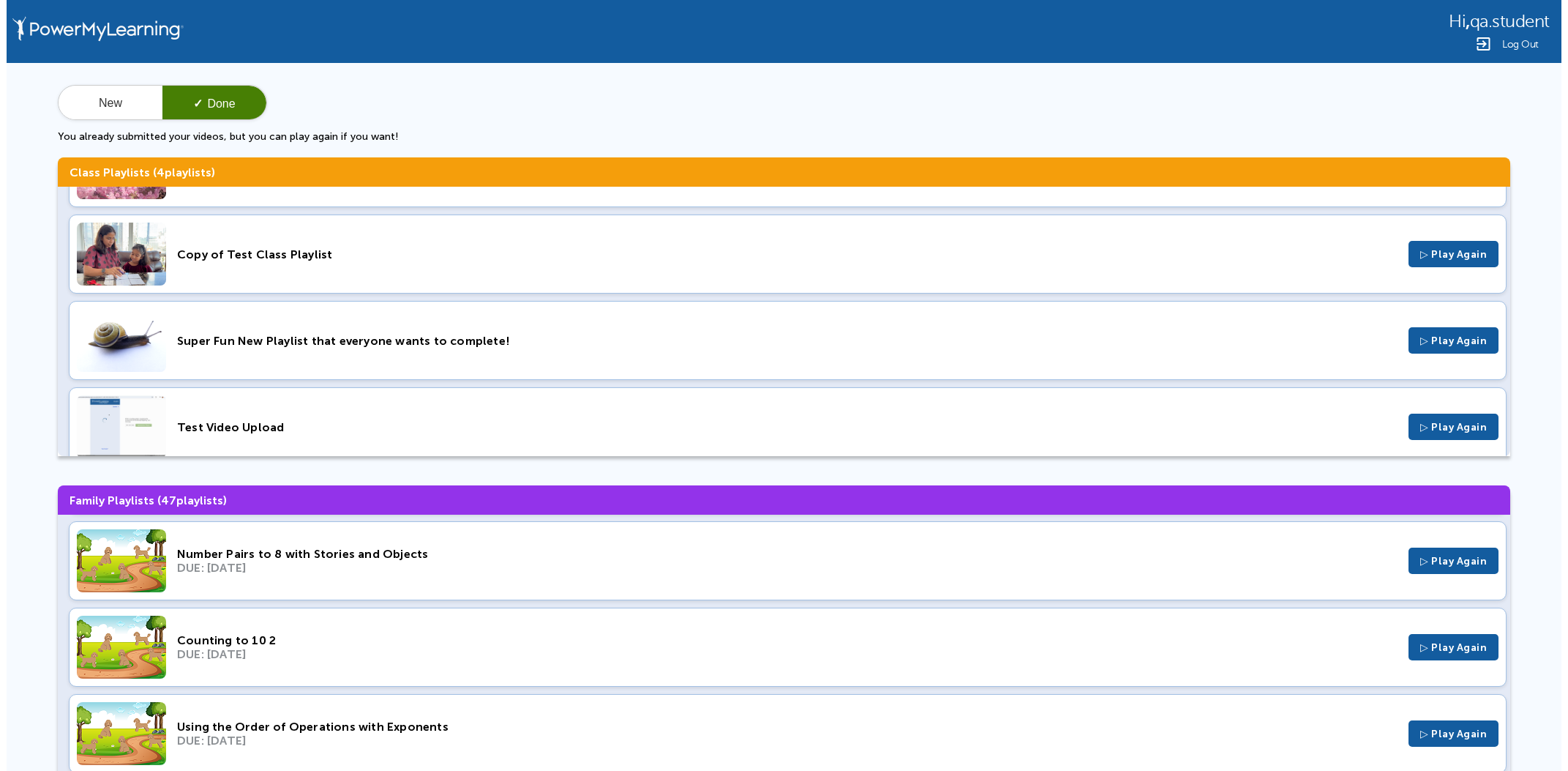
scroll to position [91, 0]
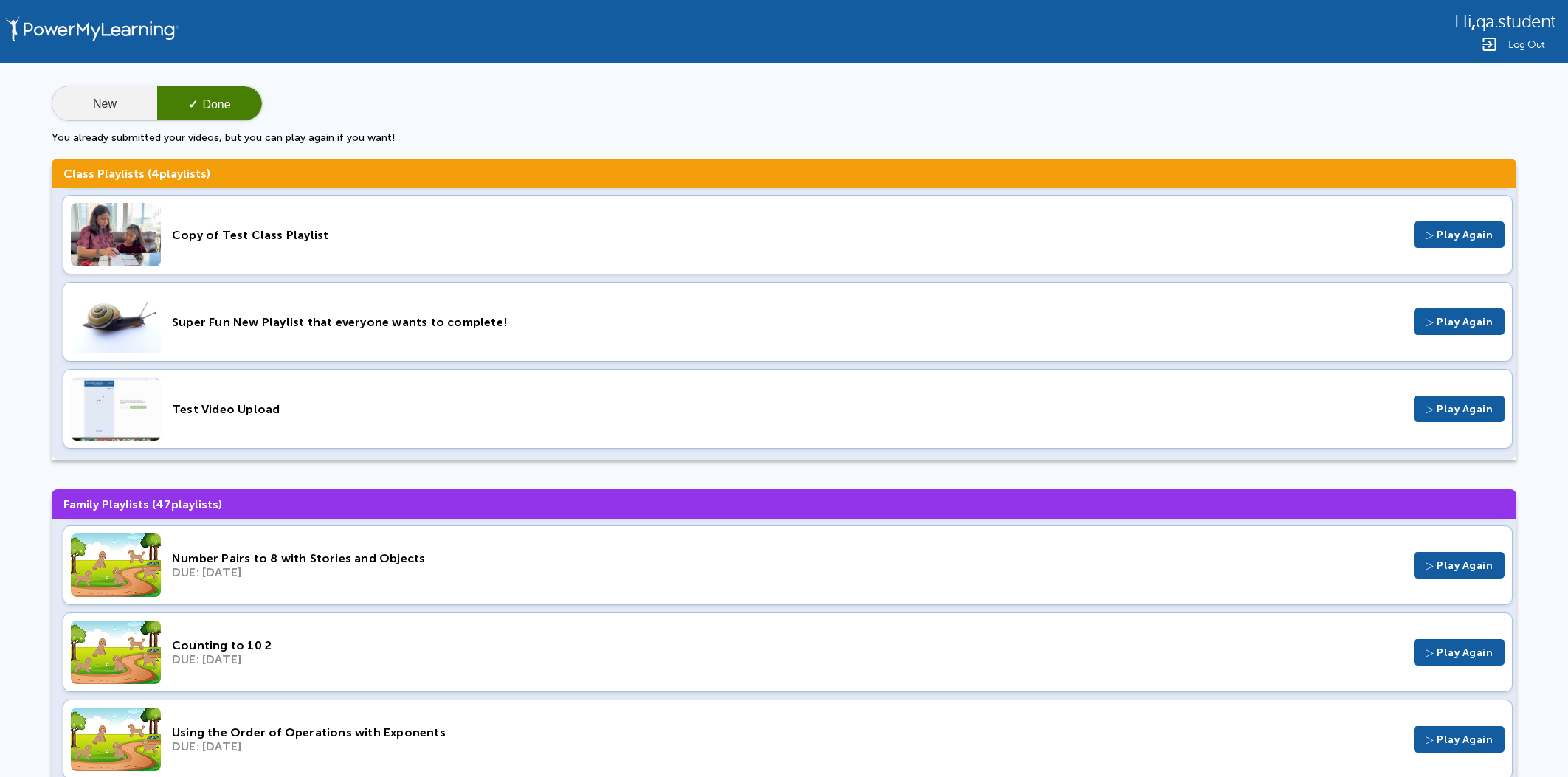
click at [117, 101] on button "New" at bounding box center [105, 105] width 105 height 36
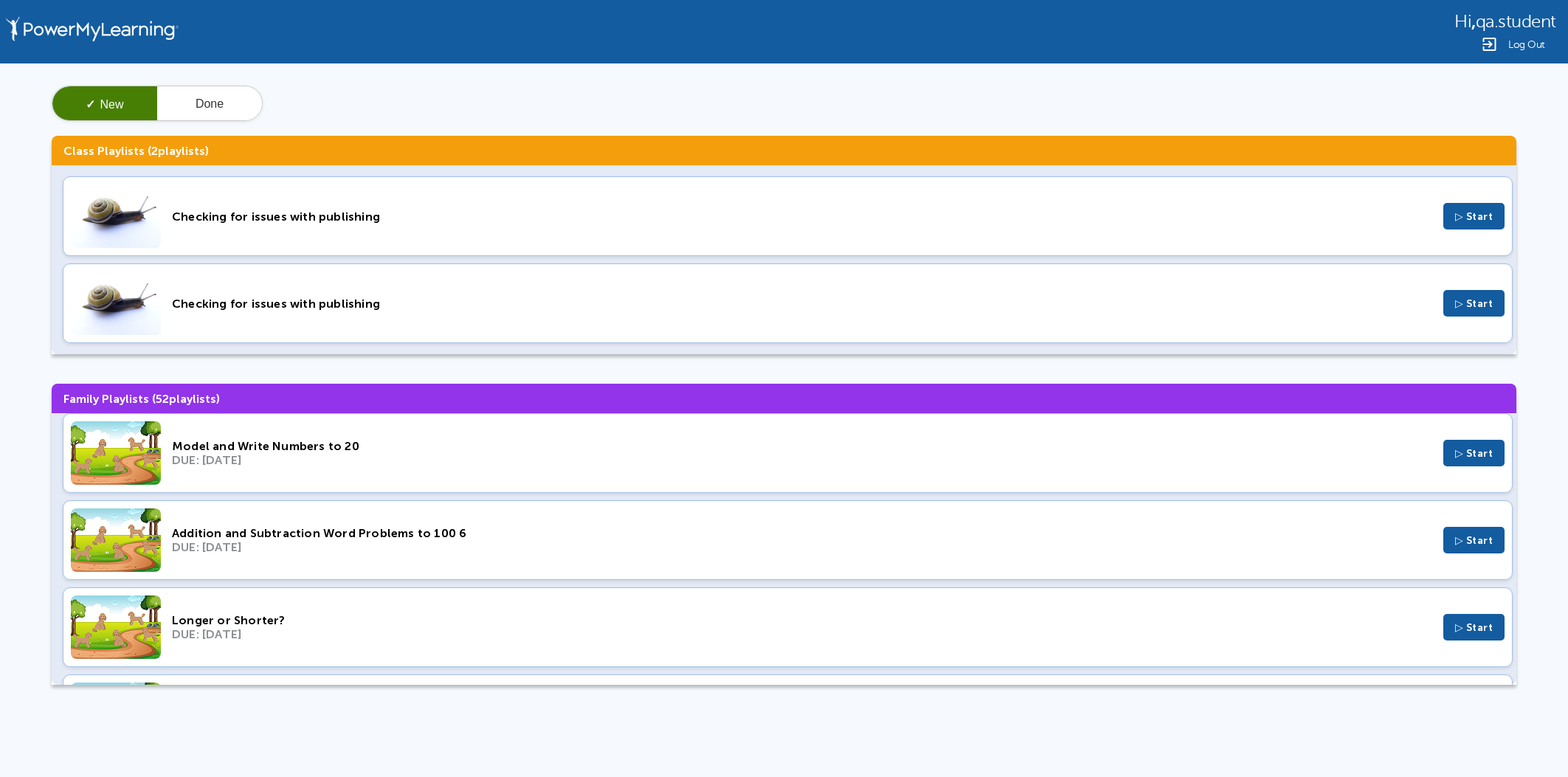
scroll to position [0, 0]
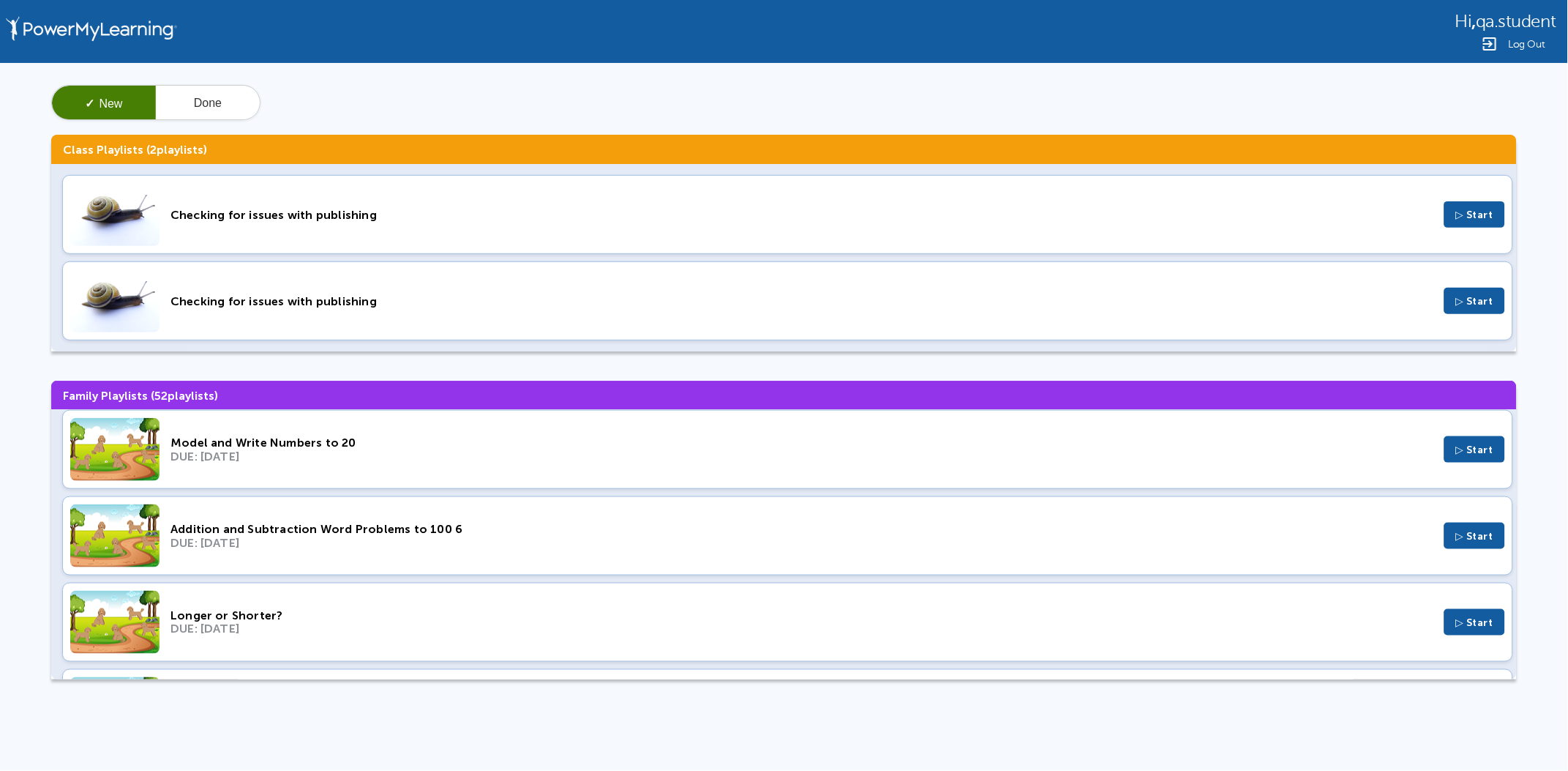
click at [273, 217] on div "Checking for issues with publishing" at bounding box center [802, 214] width 1263 height 14
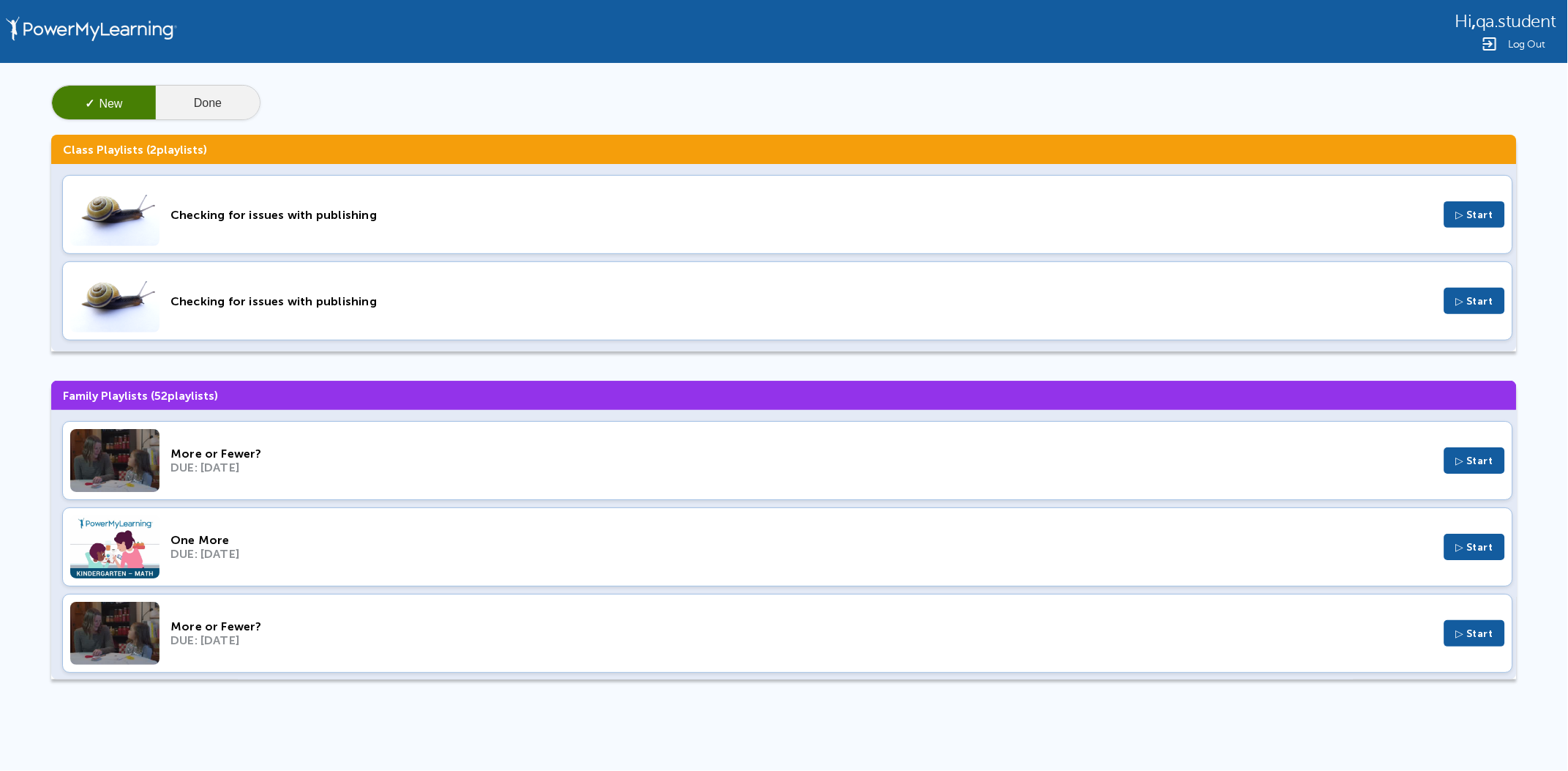
click at [181, 106] on button "Done" at bounding box center [208, 104] width 104 height 36
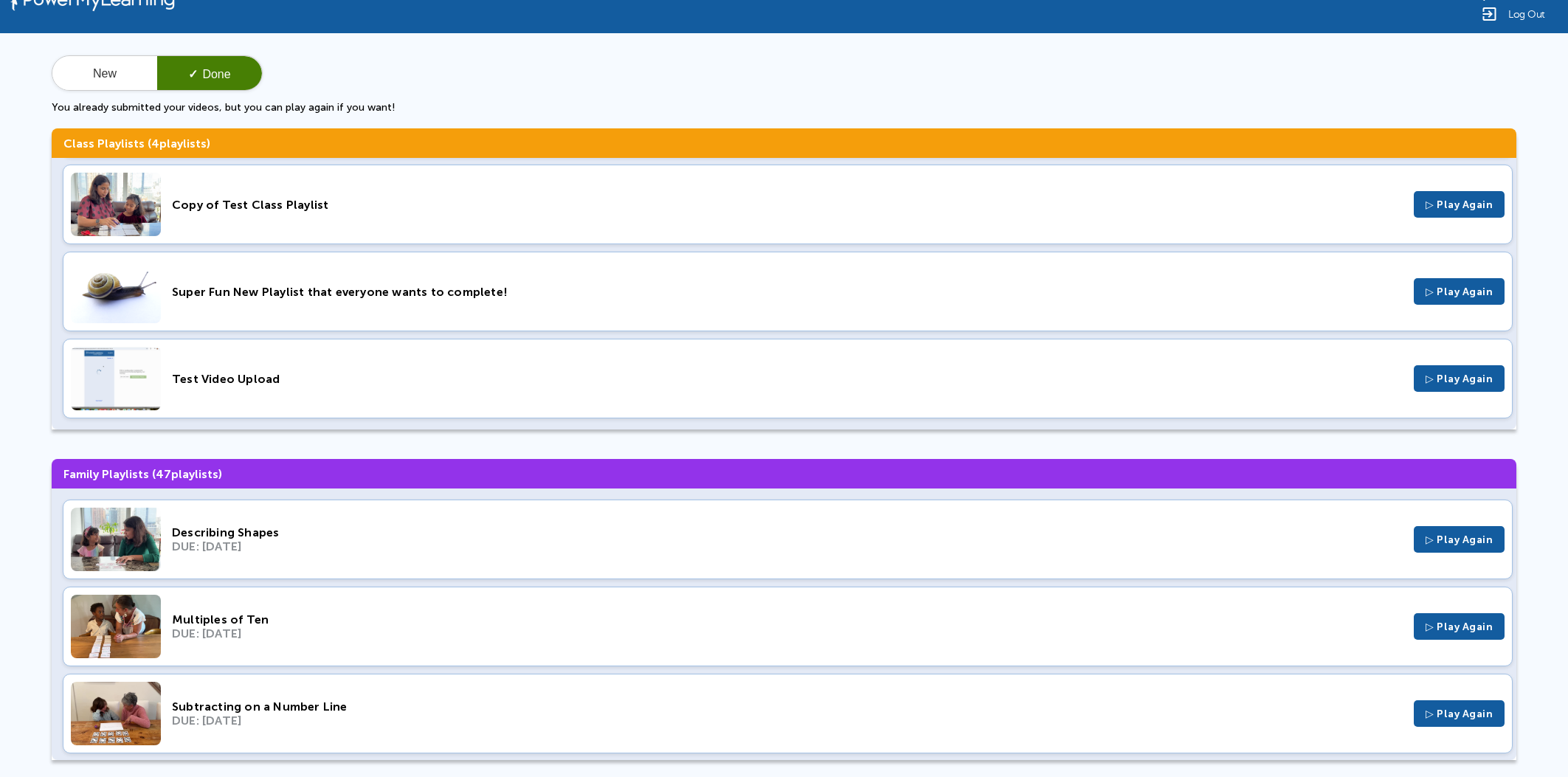
scroll to position [46, 0]
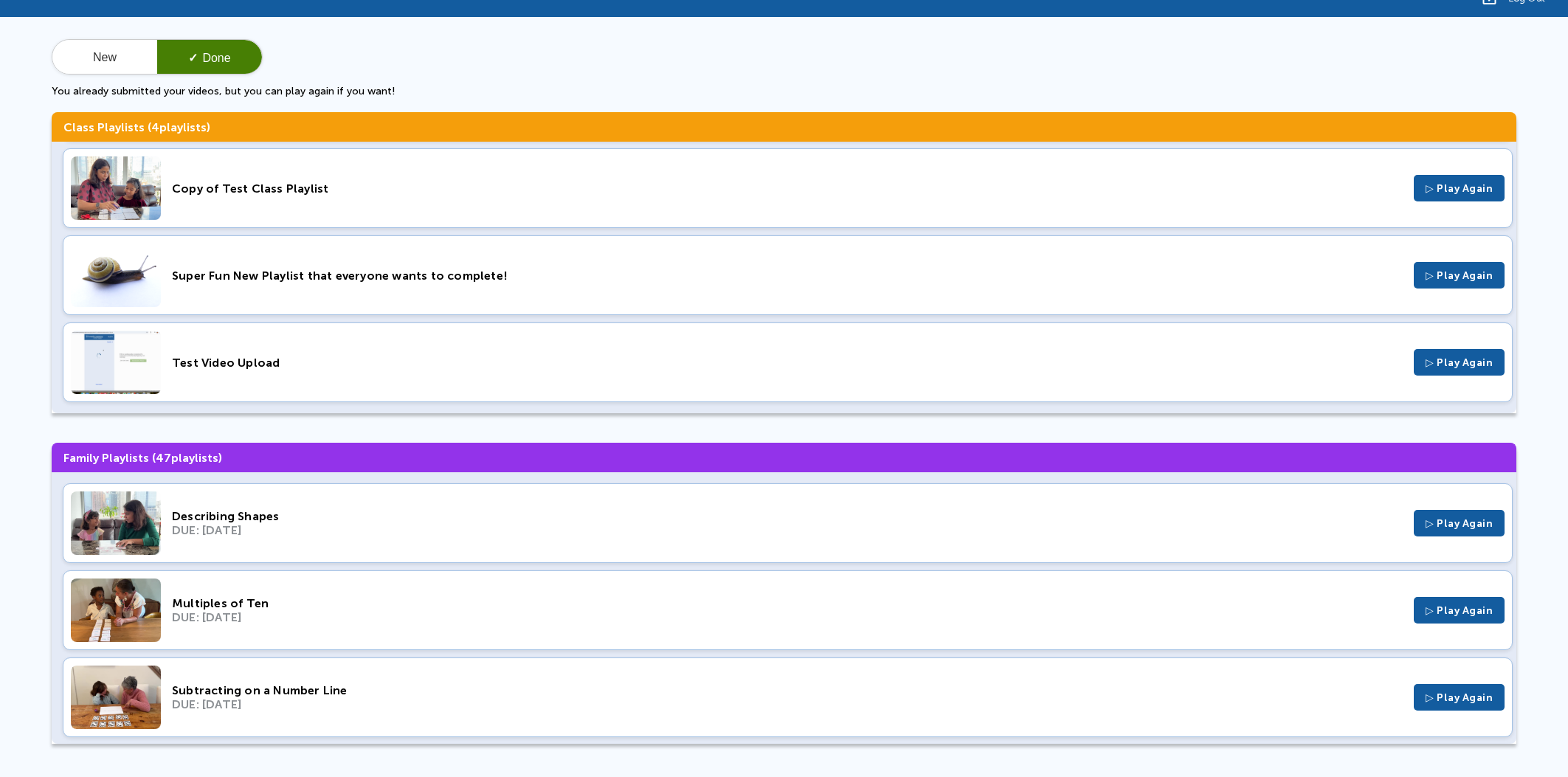
click at [267, 357] on div "Test Video Upload" at bounding box center [787, 362] width 1230 height 14
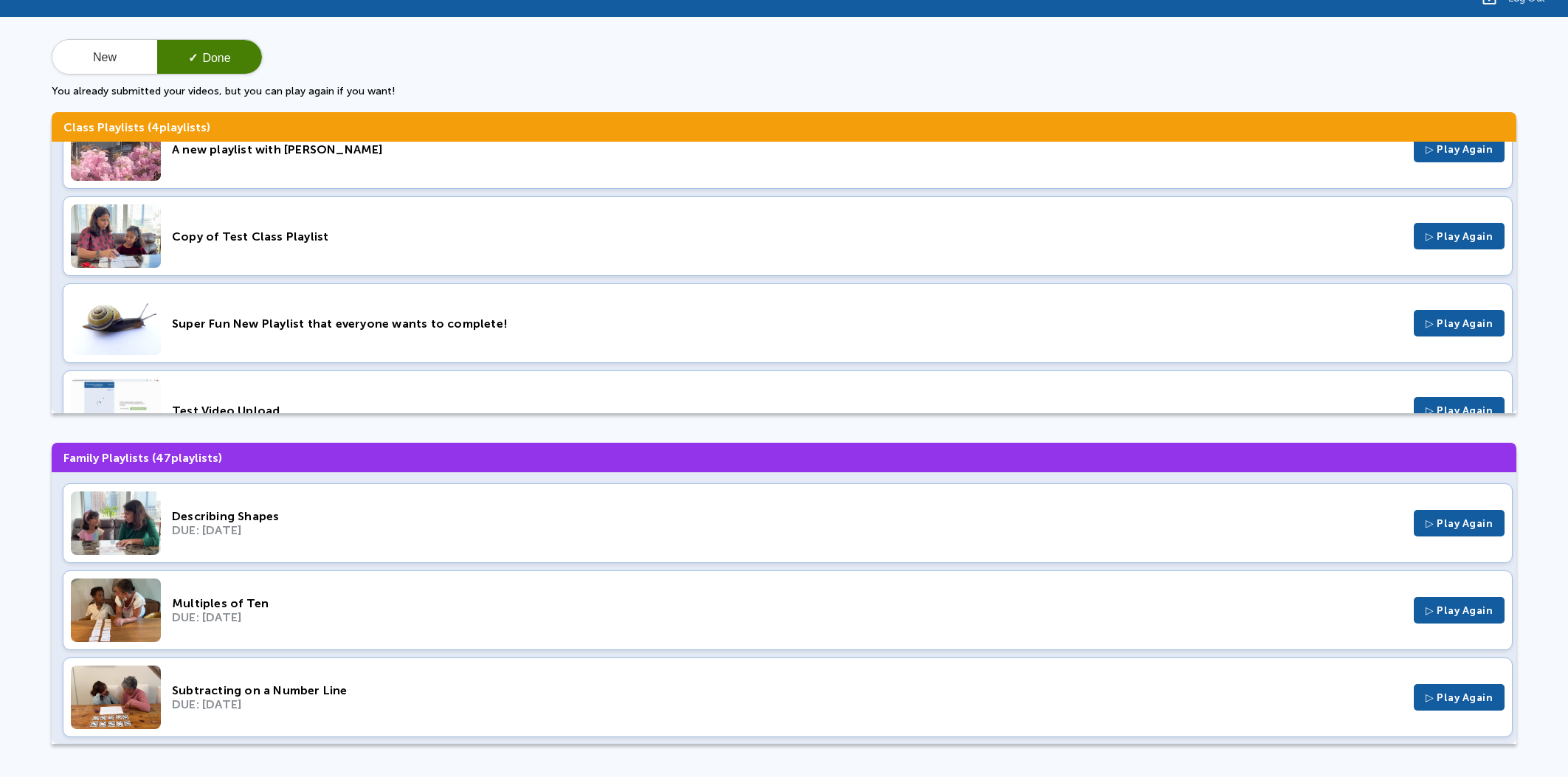
scroll to position [0, 0]
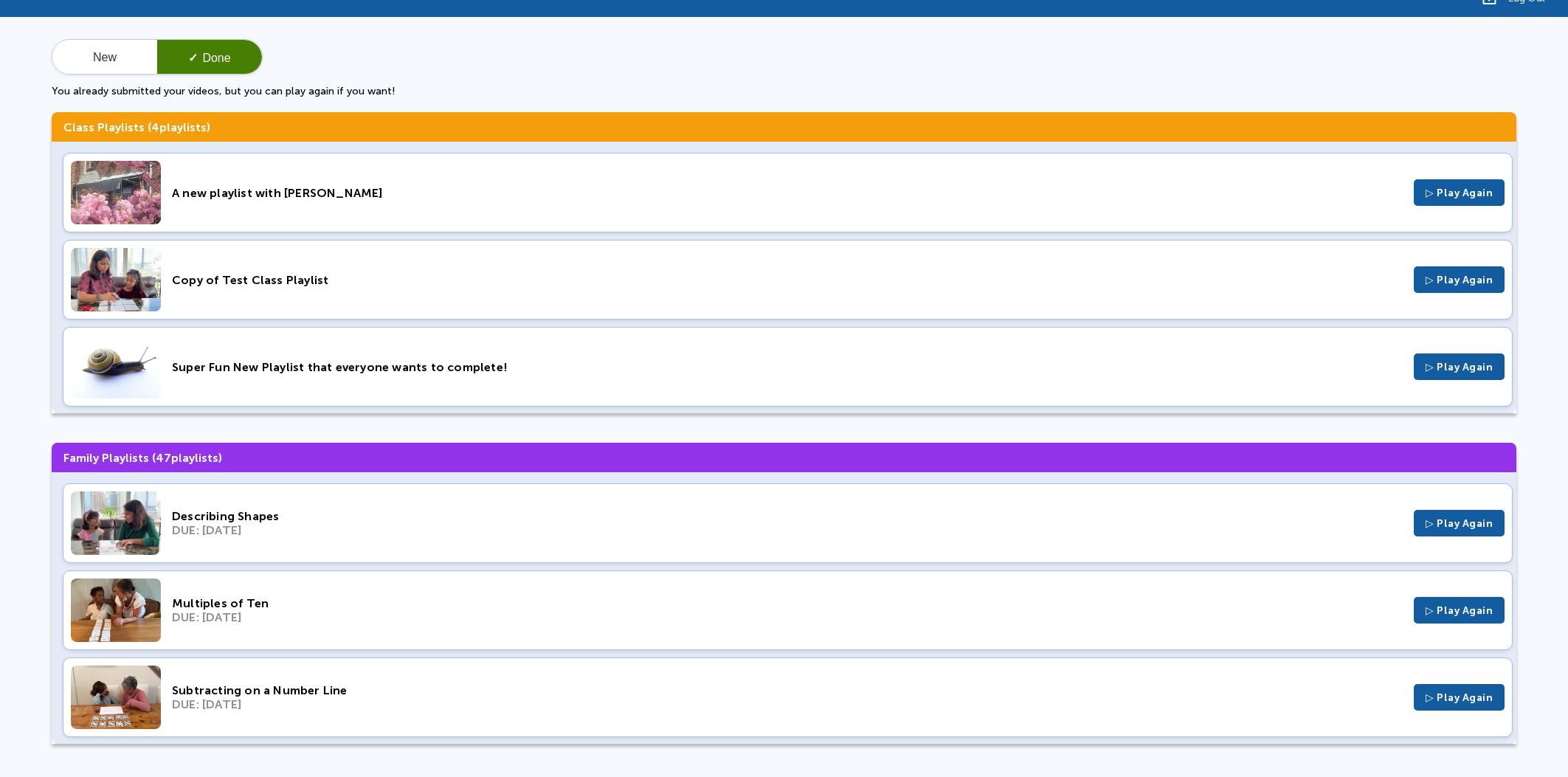
click at [79, 65] on button "New" at bounding box center [105, 58] width 105 height 36
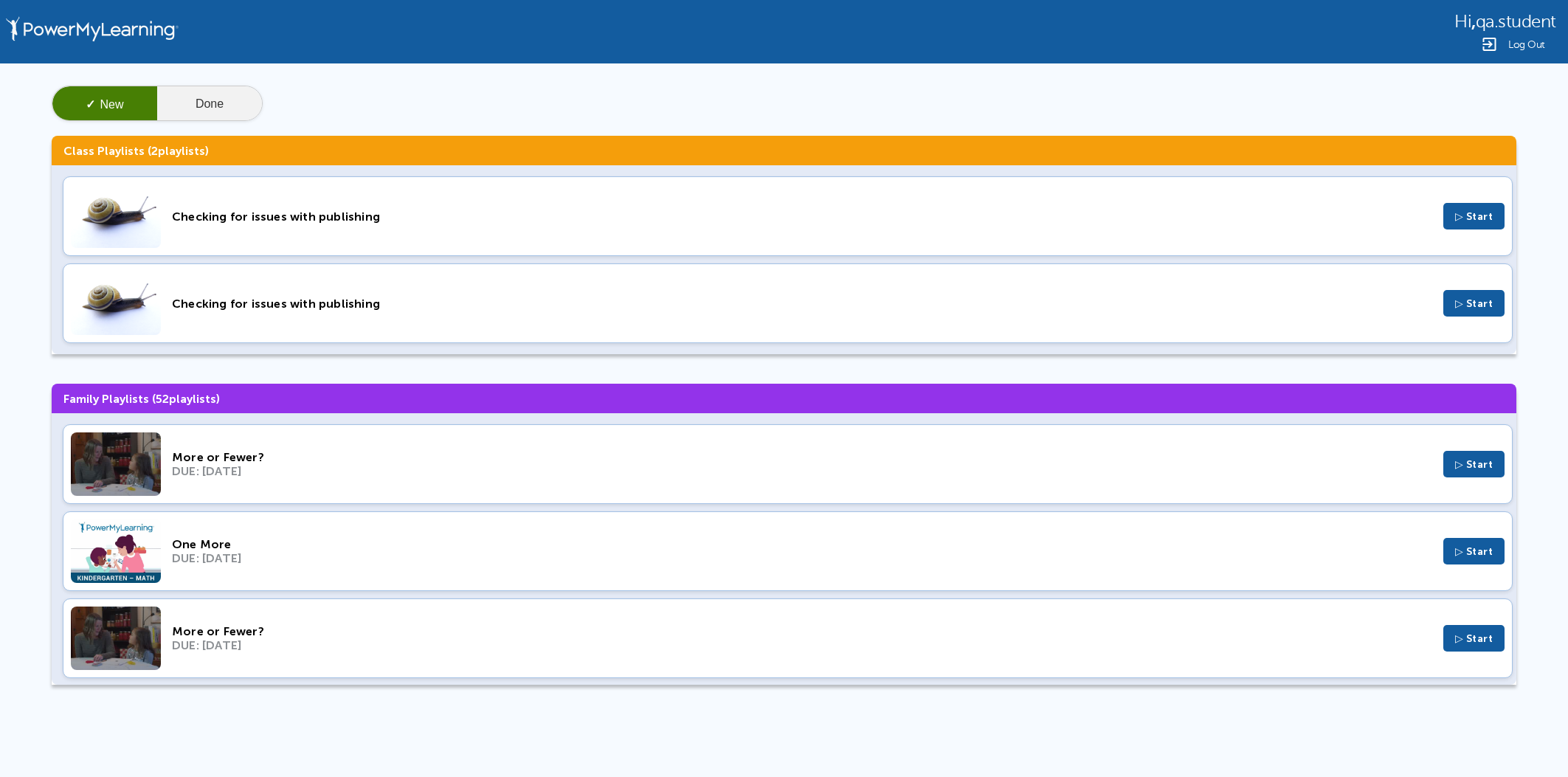
click at [229, 119] on button "Done" at bounding box center [209, 105] width 105 height 36
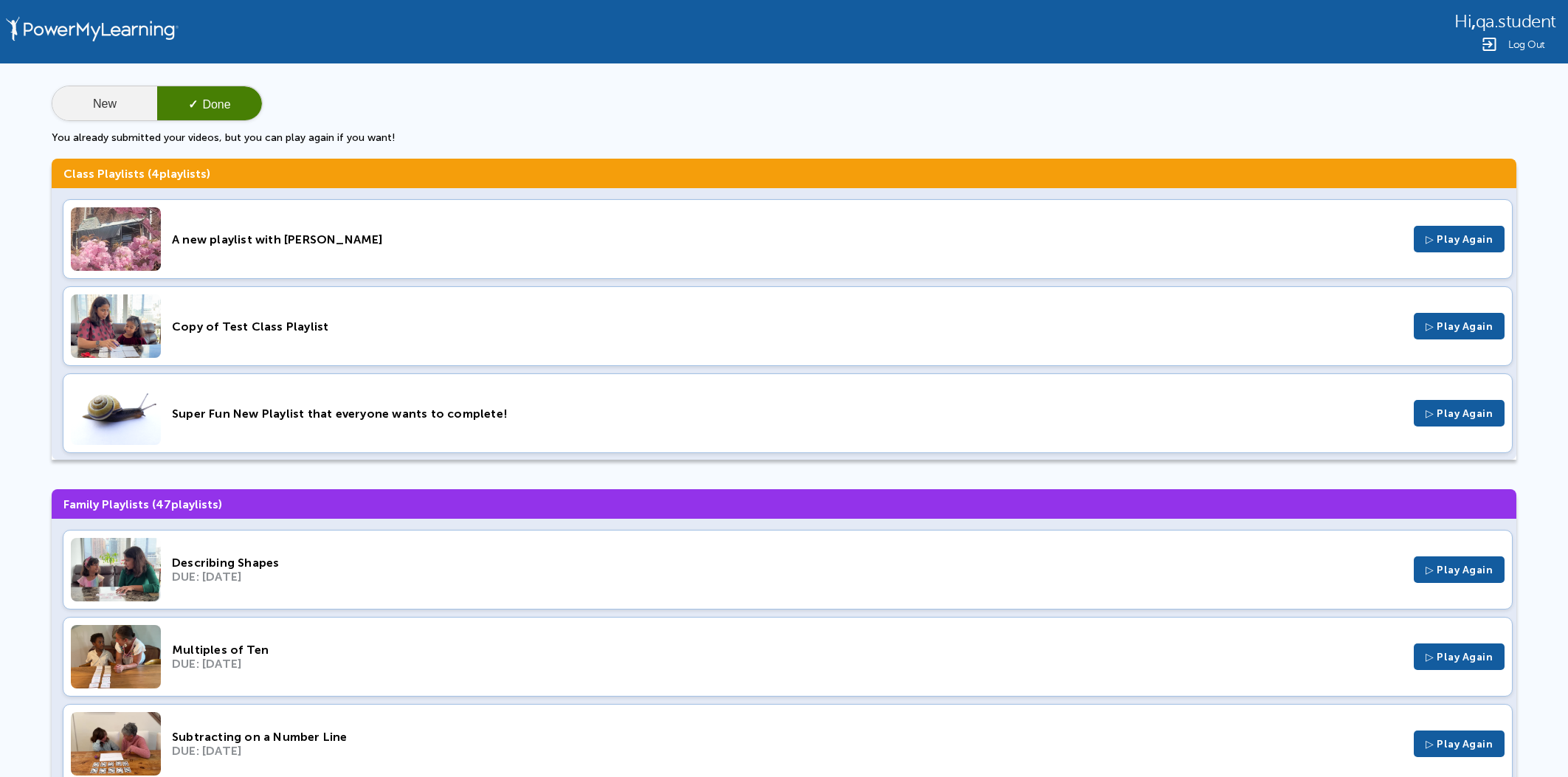
click at [84, 100] on button "New" at bounding box center [105, 105] width 105 height 36
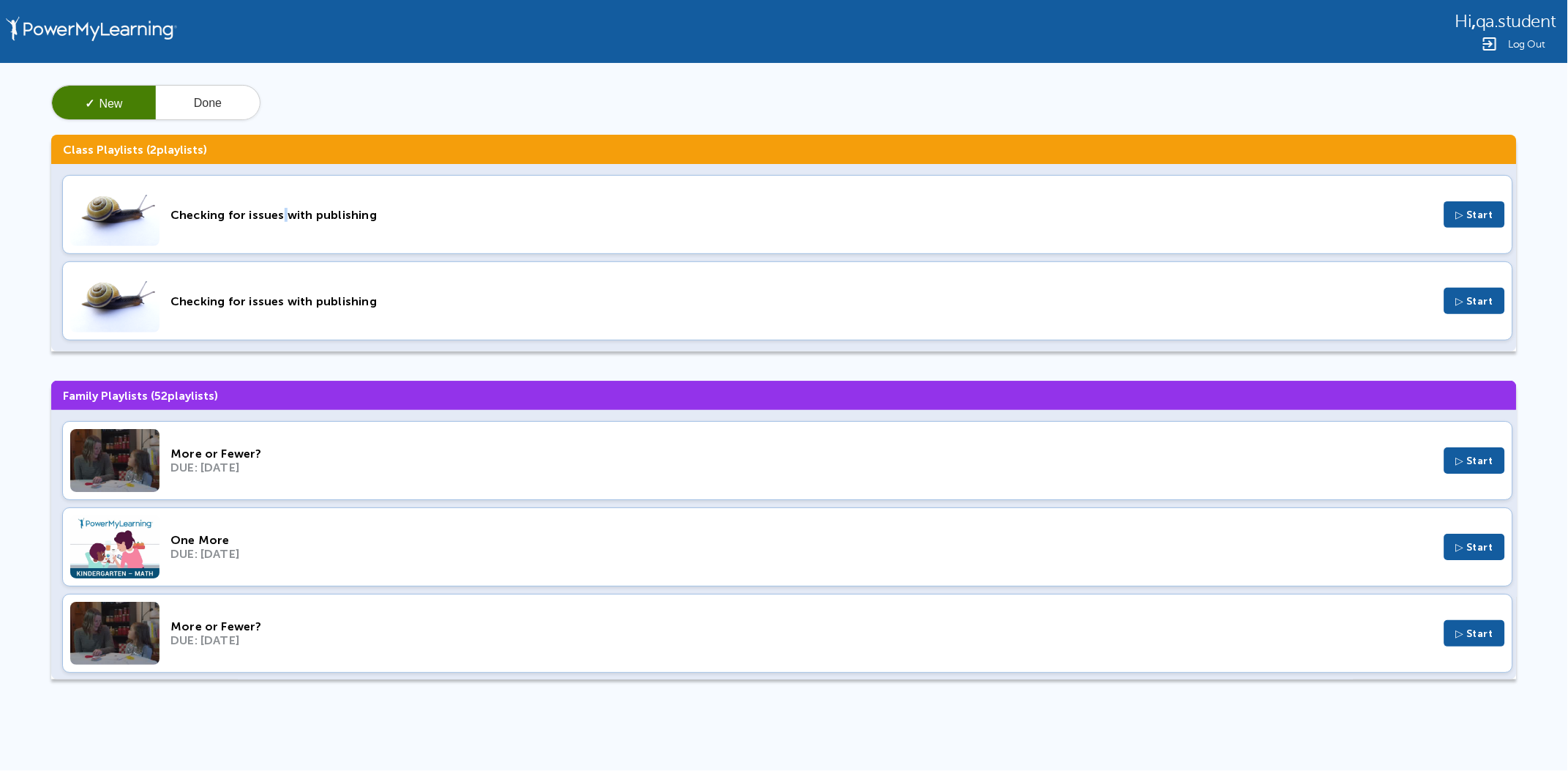
click at [277, 219] on div "Checking for issues with publishing" at bounding box center [802, 214] width 1263 height 14
click at [389, 302] on div "Checking for issues with publishing" at bounding box center [802, 300] width 1263 height 14
click at [216, 109] on button "Done" at bounding box center [208, 104] width 104 height 36
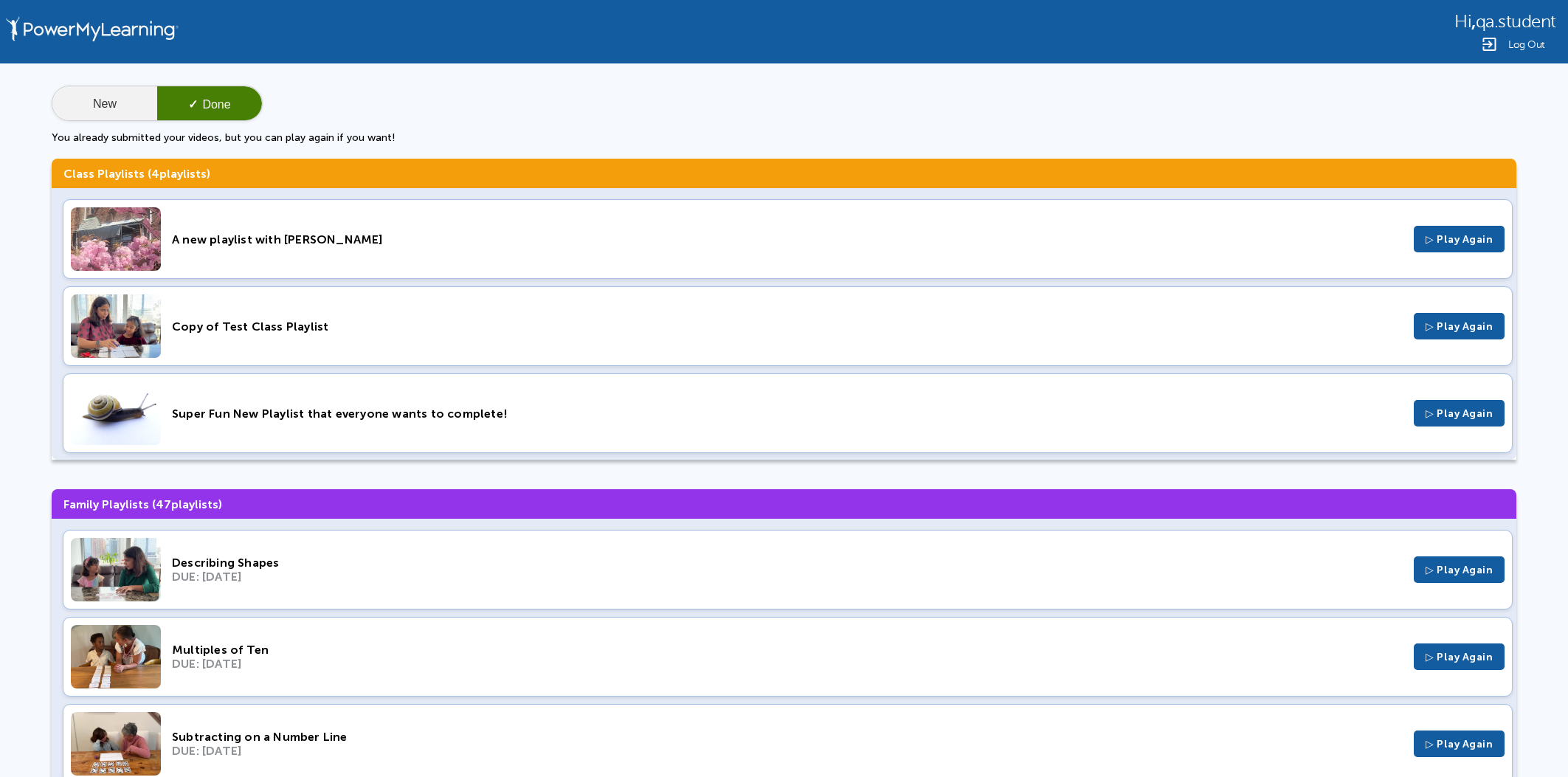
click at [112, 90] on button "New" at bounding box center [105, 105] width 105 height 36
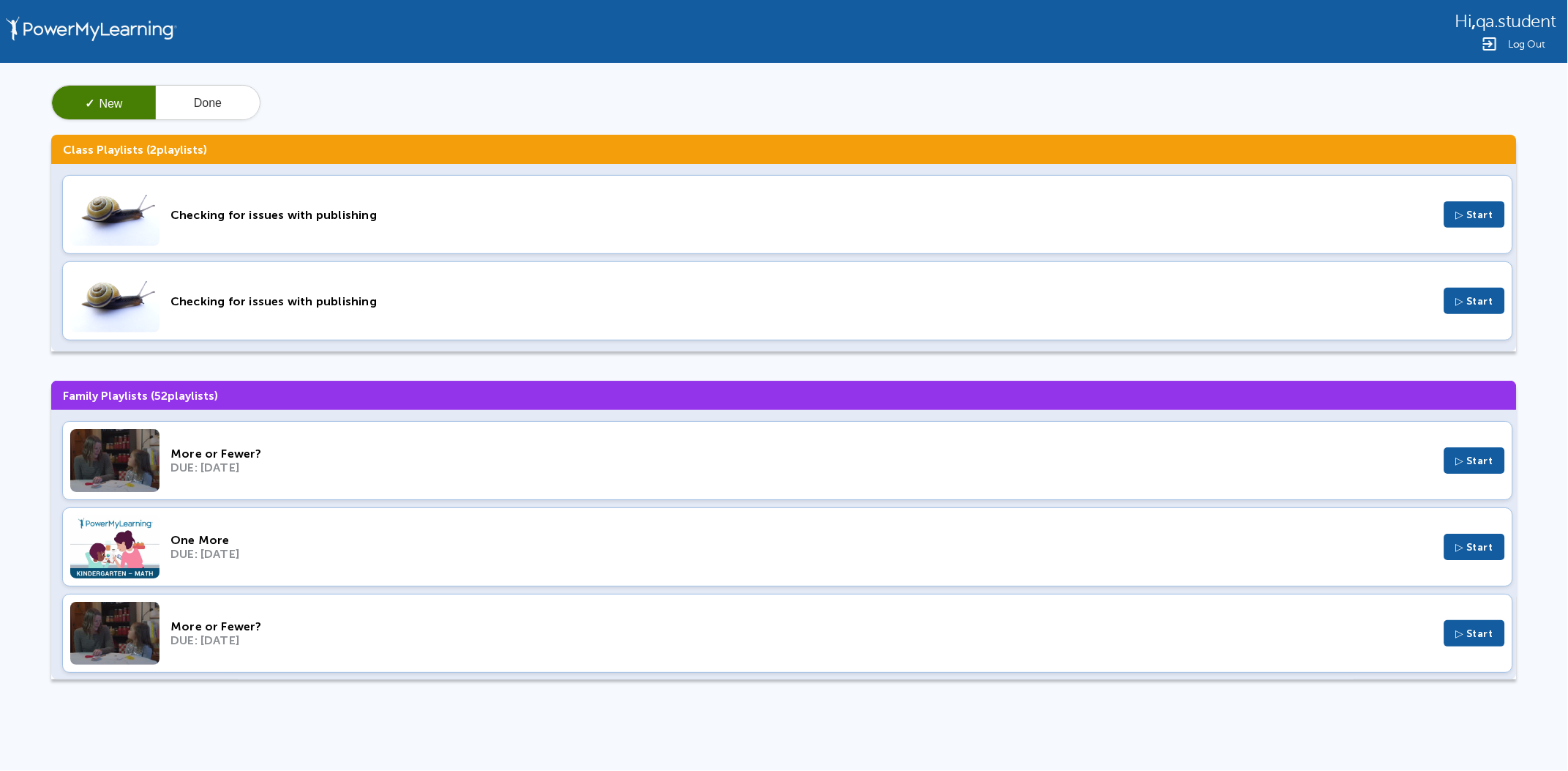
click at [457, 86] on div "✓ New Done" at bounding box center [784, 103] width 1465 height 36
click at [219, 110] on button "Done" at bounding box center [208, 104] width 104 height 36
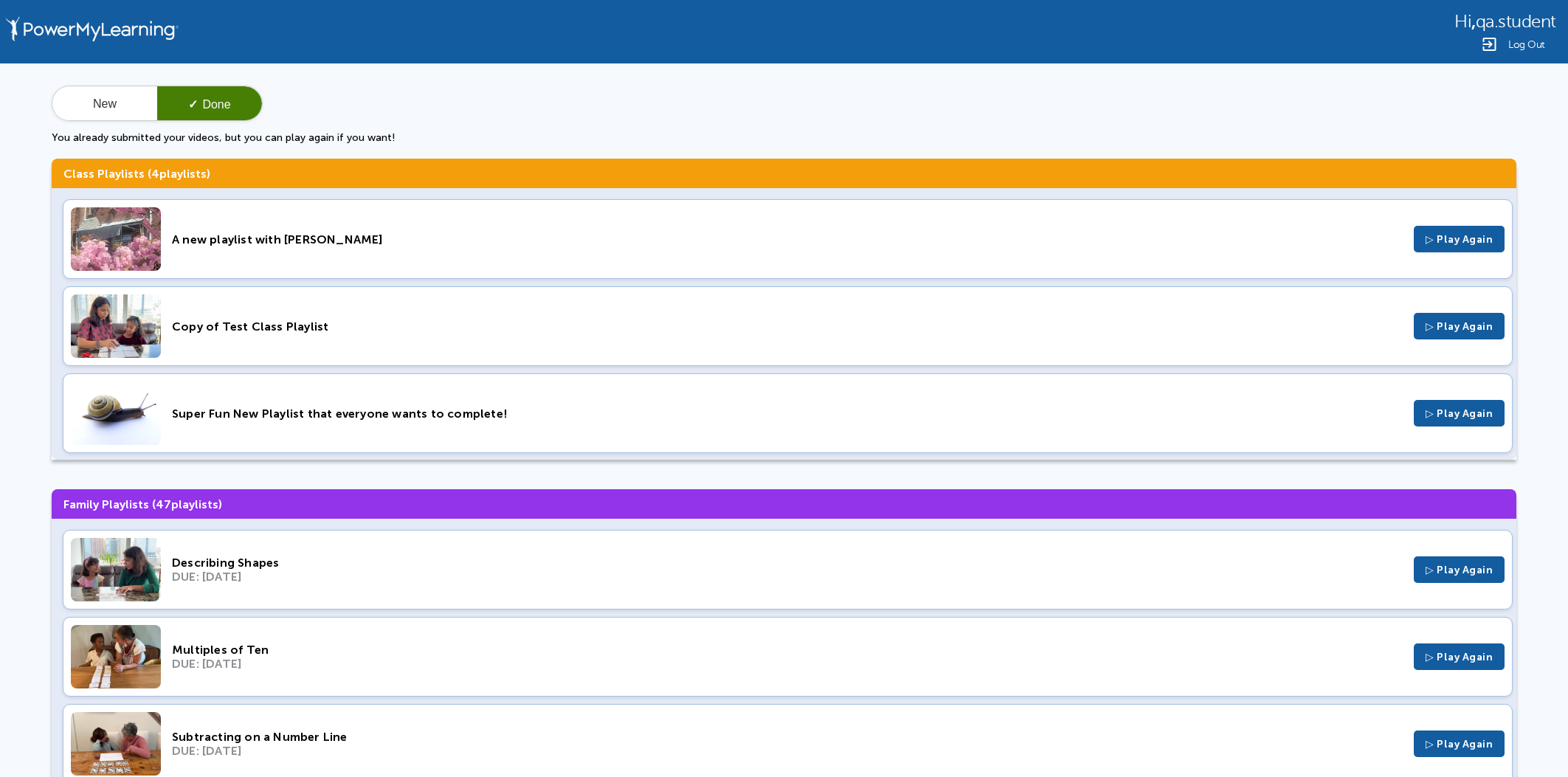
scroll to position [91, 0]
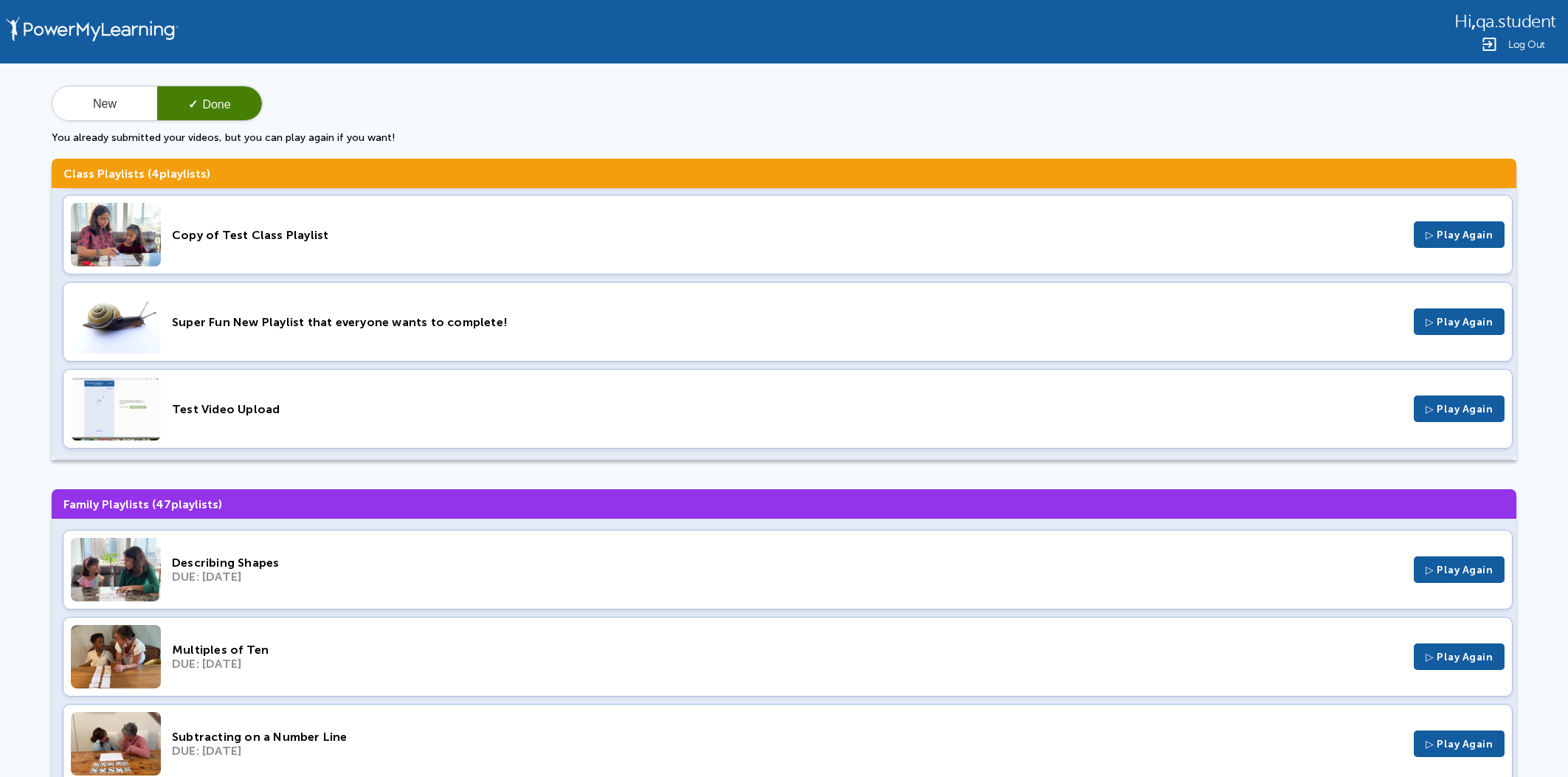
click at [387, 322] on div "Super Fun New Playlist that everyone wants to complete!" at bounding box center [787, 322] width 1230 height 14
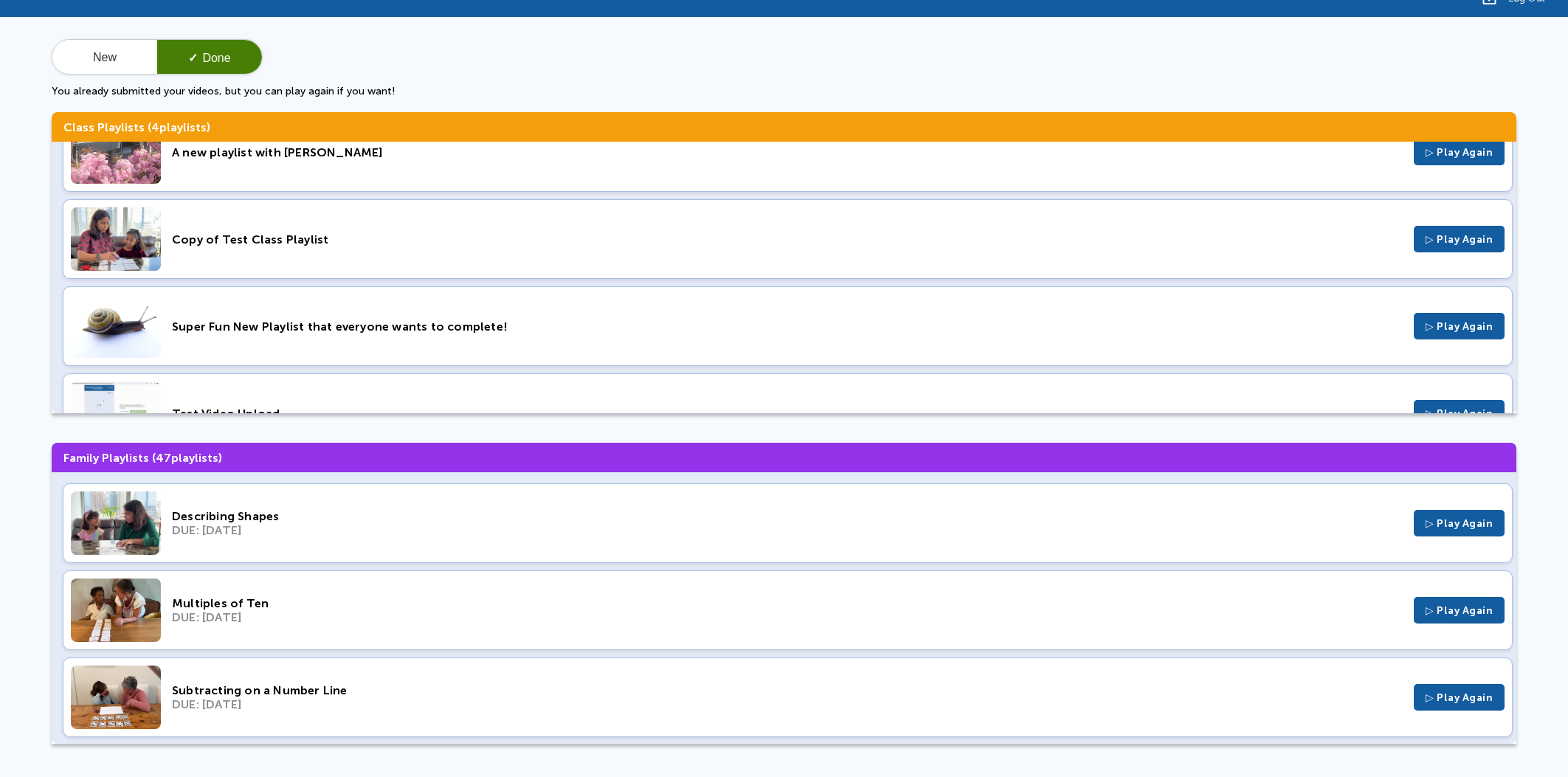
scroll to position [0, 0]
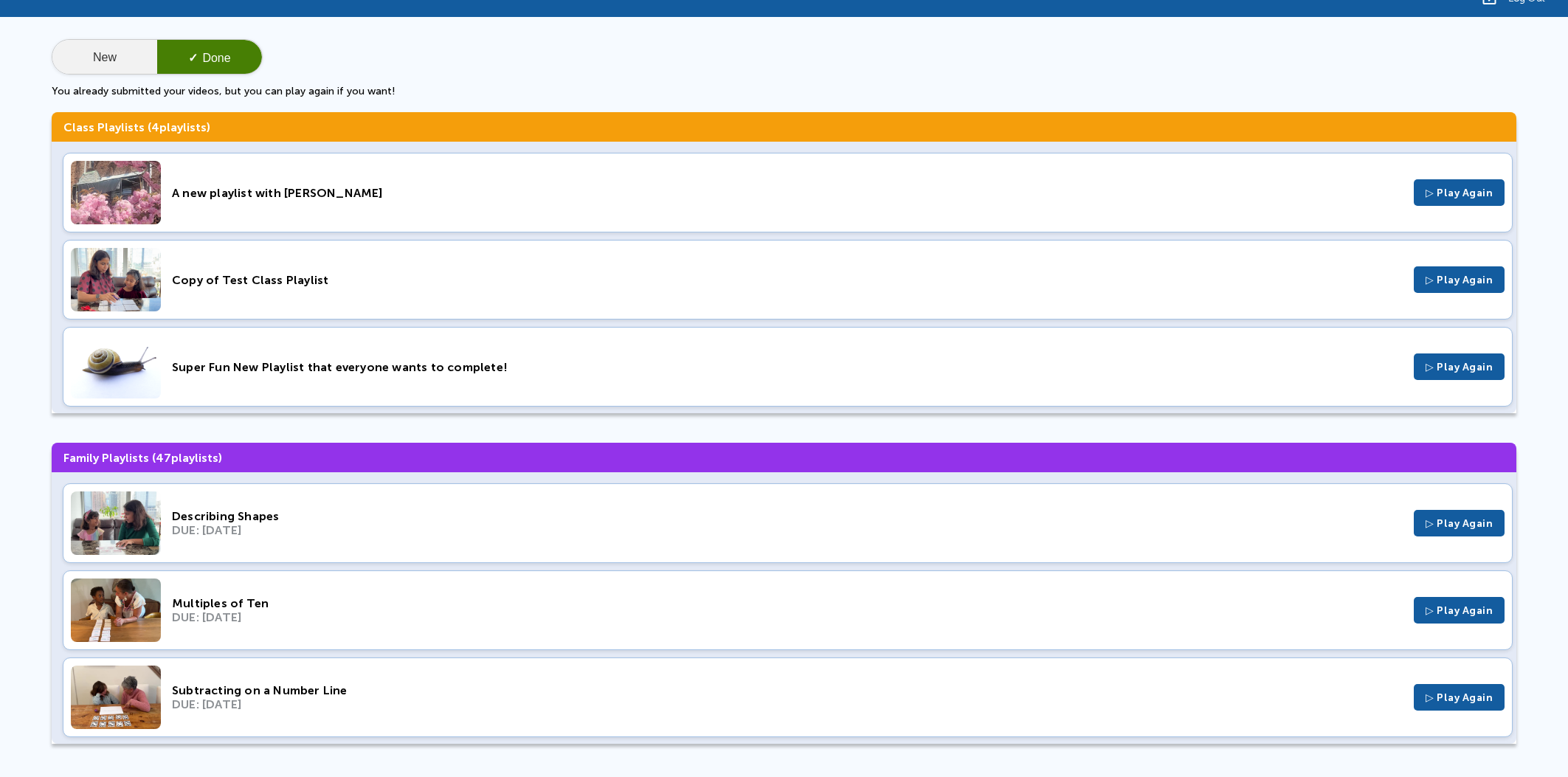
click at [129, 54] on button "New" at bounding box center [105, 58] width 105 height 36
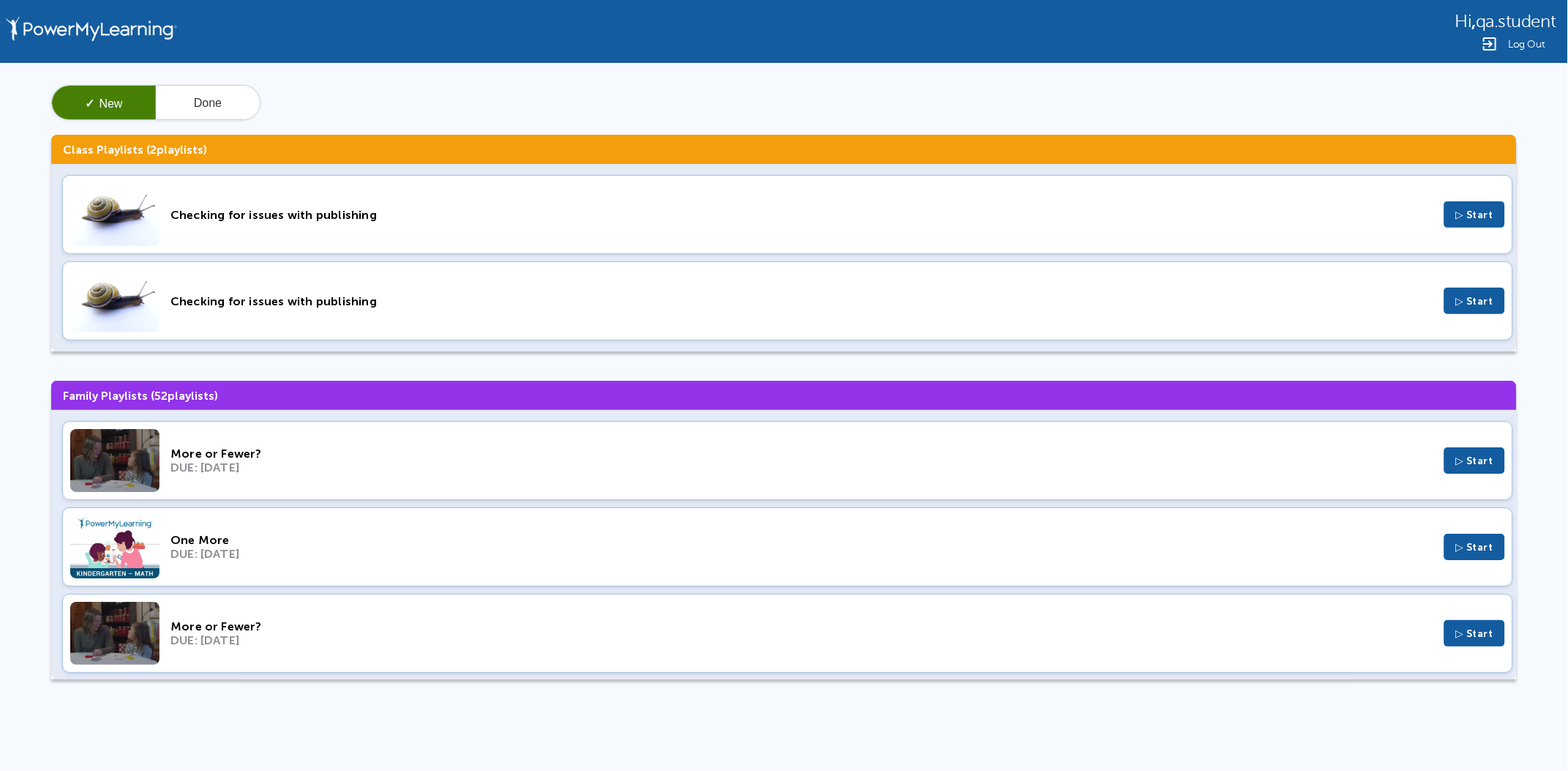
click at [1506, 40] on div "Log Out" at bounding box center [1506, 44] width 101 height 18
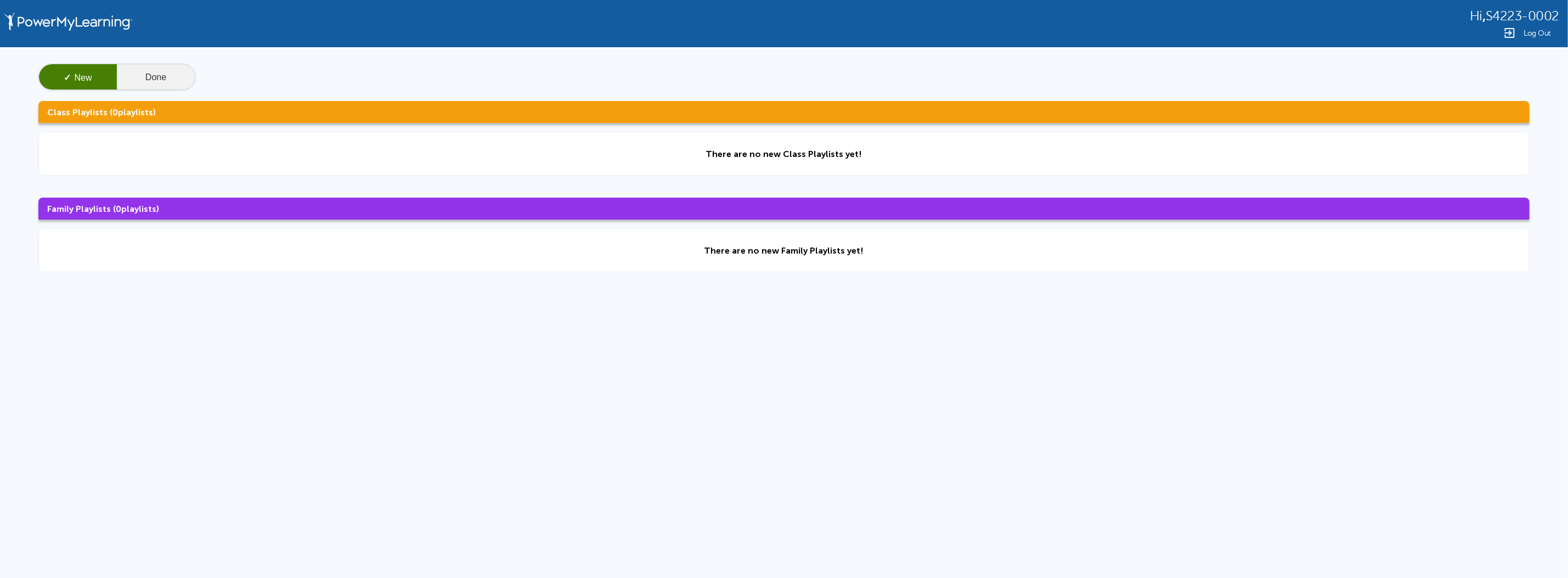
click at [170, 74] on button "Done" at bounding box center [156, 78] width 78 height 27
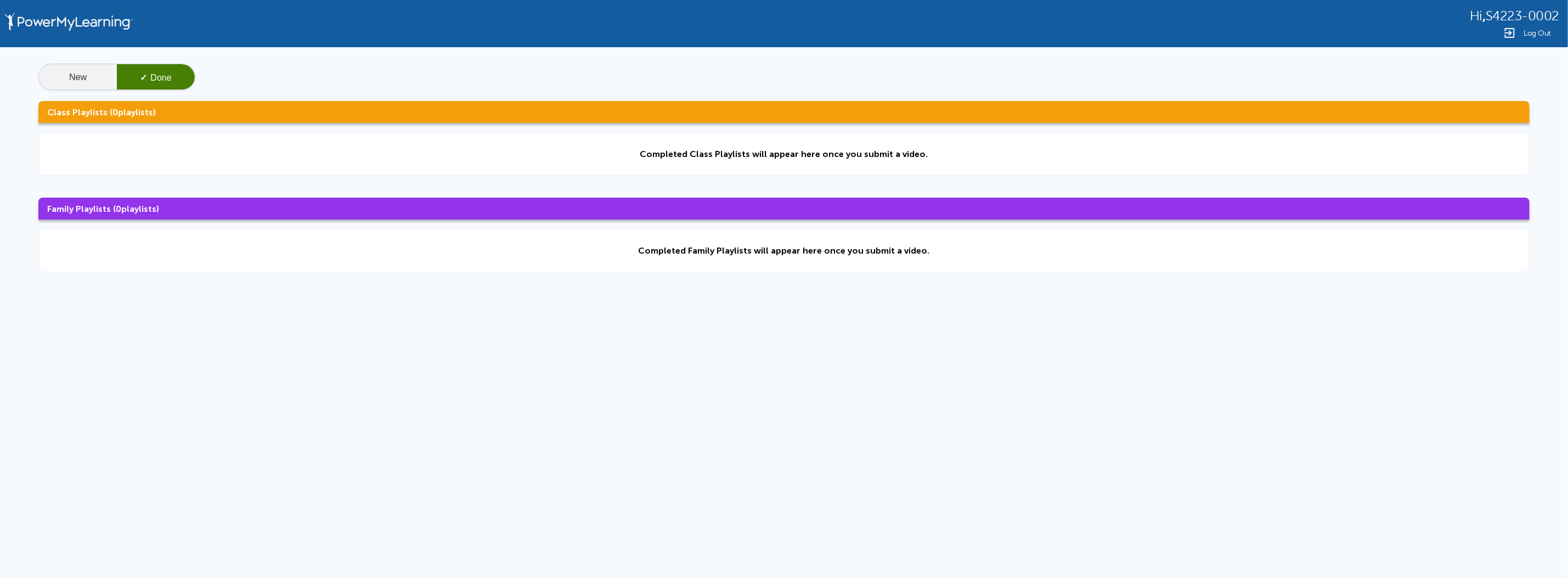
click at [76, 73] on button "New" at bounding box center [78, 78] width 78 height 27
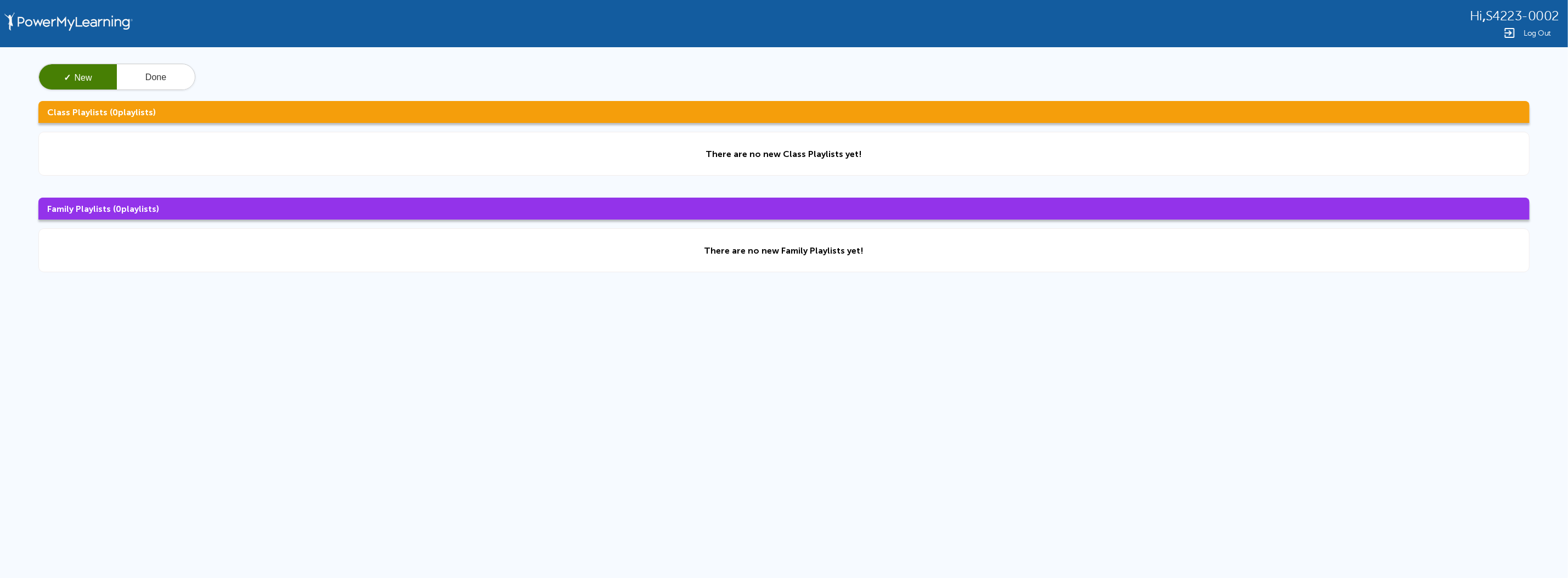
drag, startPoint x: 1486, startPoint y: 14, endPoint x: 1567, endPoint y: 16, distance: 81.0
click at [1567, 16] on div "Hi , S4223-0002 Log Out" at bounding box center [784, 23] width 1568 height 47
copy span "S4223-0002"
drag, startPoint x: 257, startPoint y: 328, endPoint x: 250, endPoint y: 297, distance: 31.8
click at [257, 328] on div "Hi , S4223-0002 Log Out ✓ New Done Class Playlists ( 0 playlists) There are no …" at bounding box center [784, 233] width 1568 height 466
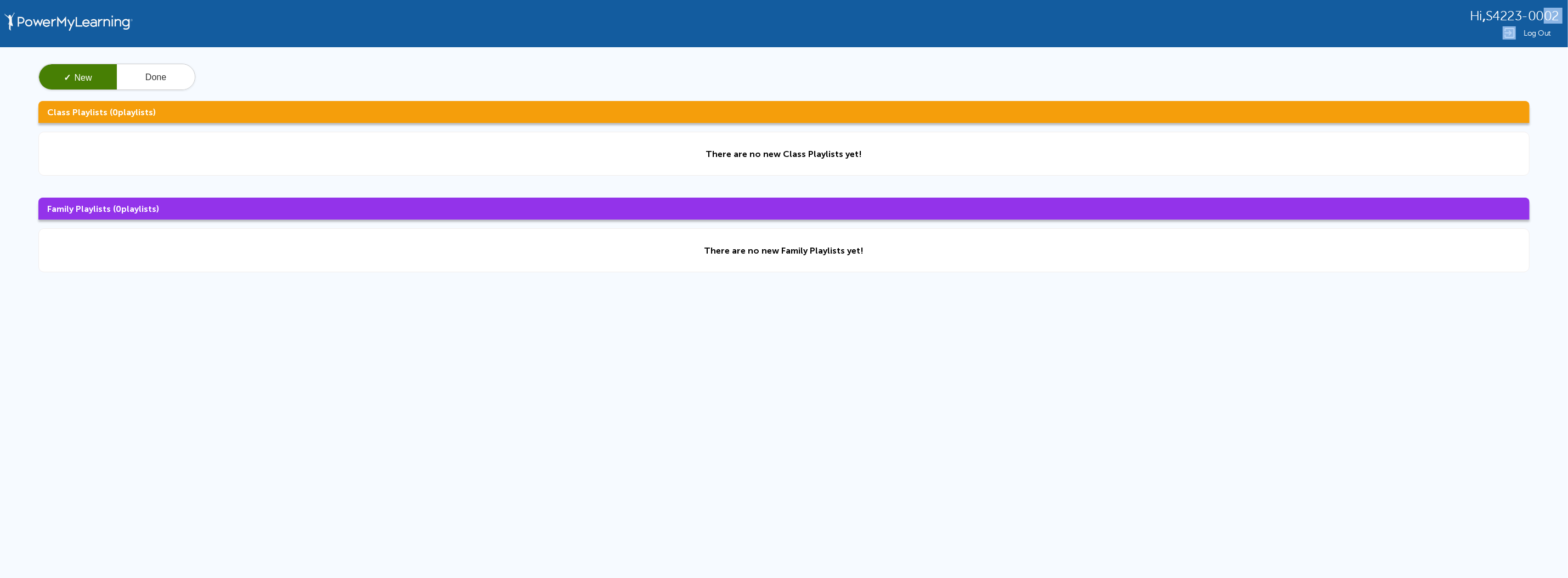
drag, startPoint x: 1537, startPoint y: 14, endPoint x: 1383, endPoint y: 25, distance: 154.4
click at [1406, 25] on div "Hi , S4223-0002 Log Out" at bounding box center [784, 23] width 1568 height 47
click at [346, 394] on div "Hi , S4223-0002 Log Out ✓ New Done Class Playlists ( 0 playlists) There are no …" at bounding box center [784, 233] width 1568 height 466
click at [338, 396] on div "Hi , S4223-0002 Log Out ✓ New Done Class Playlists ( 0 playlists) There are no …" at bounding box center [784, 233] width 1568 height 466
click at [1549, 36] on span "Log Out" at bounding box center [1537, 33] width 27 height 8
